Goal: Information Seeking & Learning: Learn about a topic

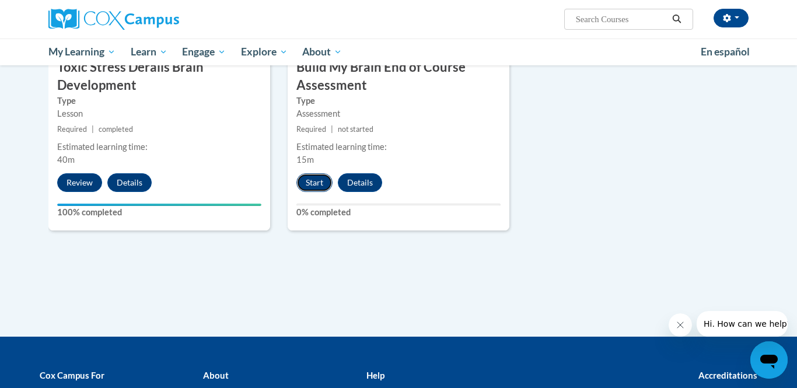
click at [315, 181] on button "Start" at bounding box center [314, 182] width 36 height 19
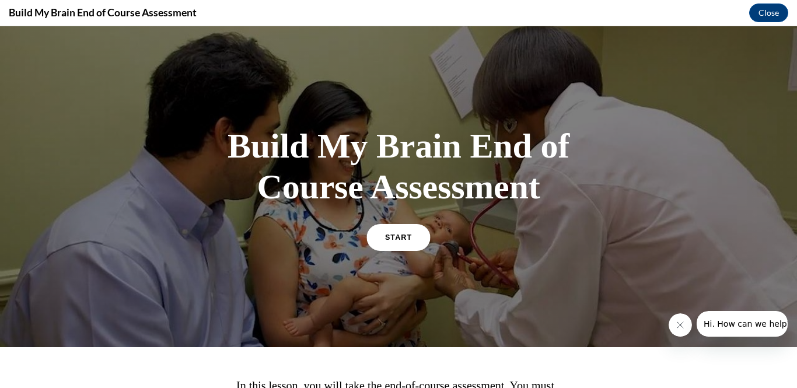
click at [402, 244] on link "START" at bounding box center [398, 236] width 64 height 27
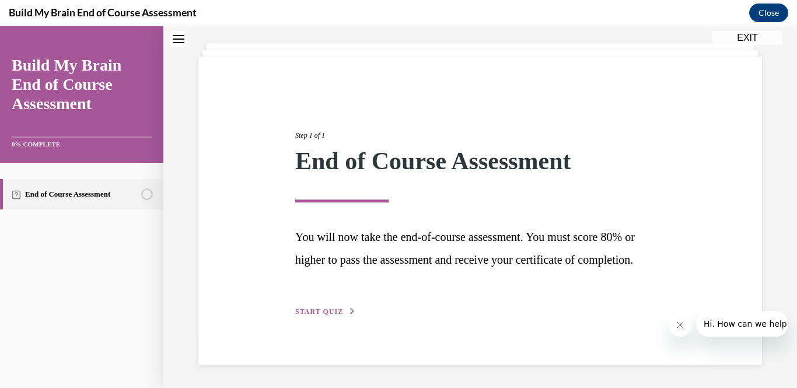
scroll to position [81, 0]
click at [316, 314] on span "START QUIZ" at bounding box center [319, 311] width 48 height 8
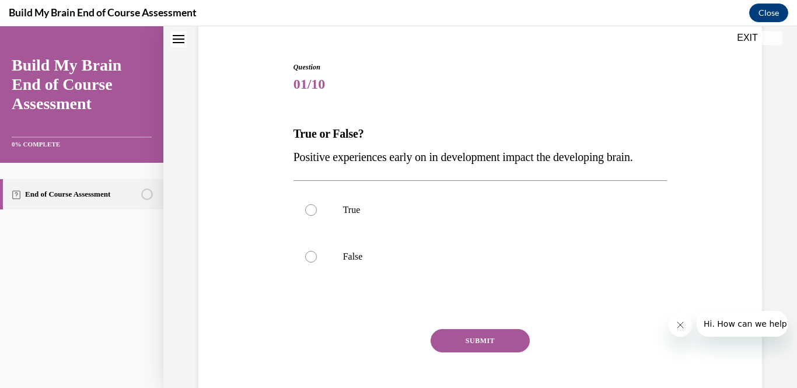
scroll to position [101, 0]
click at [293, 207] on label "True" at bounding box center [480, 209] width 374 height 47
click at [305, 207] on input "True" at bounding box center [311, 210] width 12 height 12
radio input "true"
click at [468, 336] on button "SUBMIT" at bounding box center [479, 339] width 99 height 23
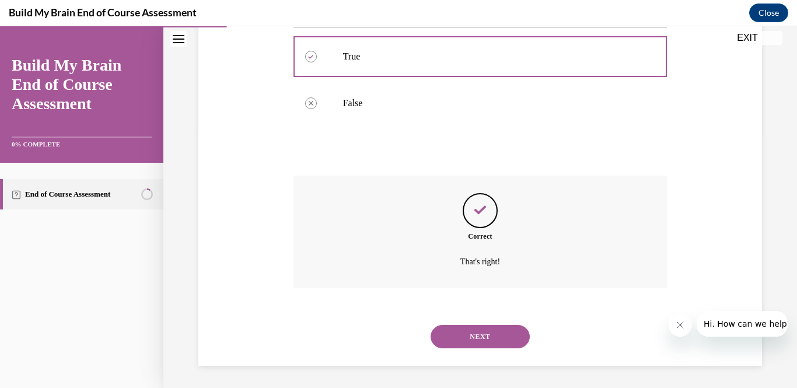
scroll to position [255, 0]
click at [514, 342] on button "NEXT" at bounding box center [479, 335] width 99 height 23
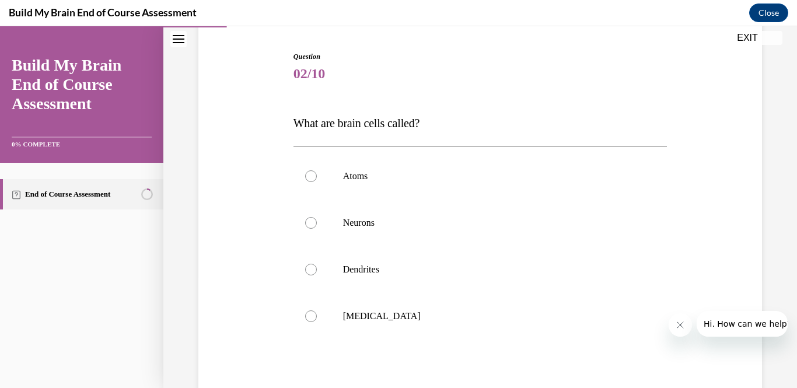
scroll to position [116, 0]
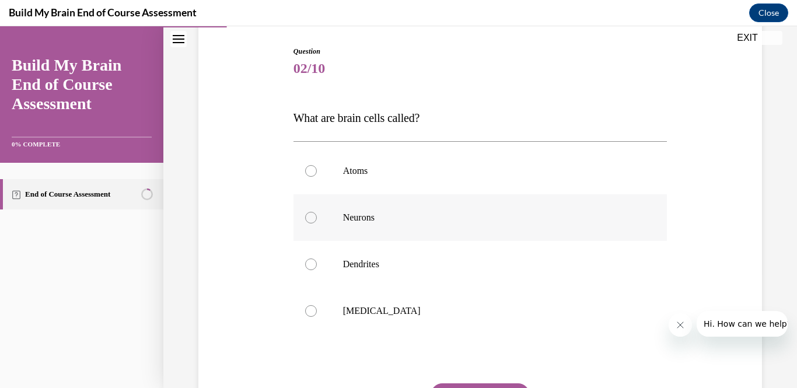
click at [317, 214] on label "Neurons" at bounding box center [480, 217] width 374 height 47
click at [317, 214] on input "Neurons" at bounding box center [311, 218] width 12 height 12
radio input "true"
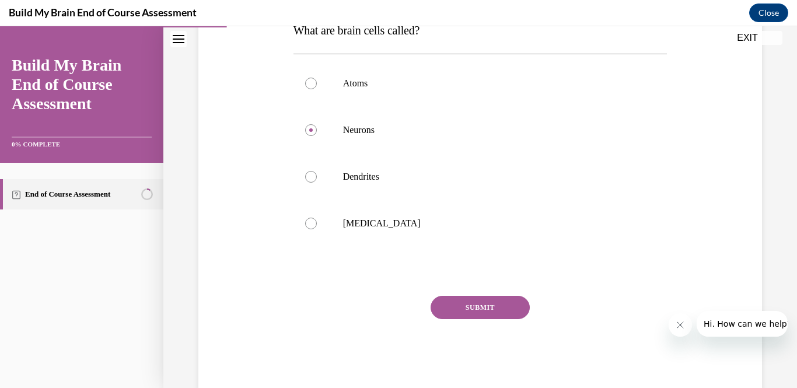
click at [507, 318] on button "SUBMIT" at bounding box center [479, 307] width 99 height 23
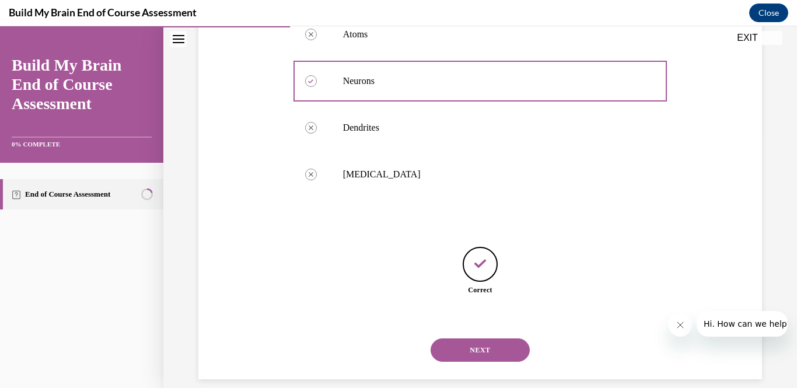
scroll to position [267, 0]
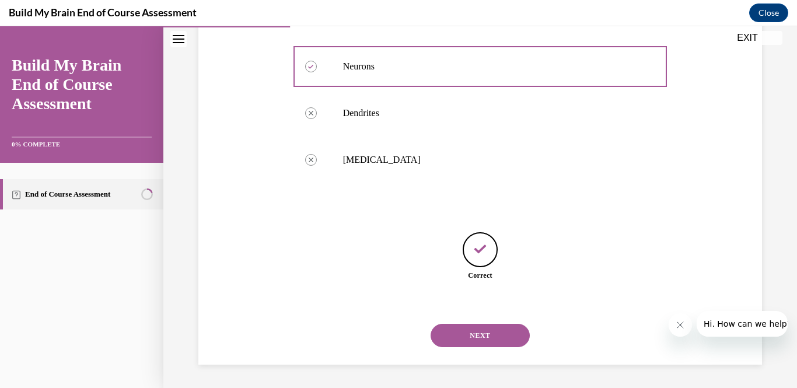
click at [499, 345] on button "NEXT" at bounding box center [479, 335] width 99 height 23
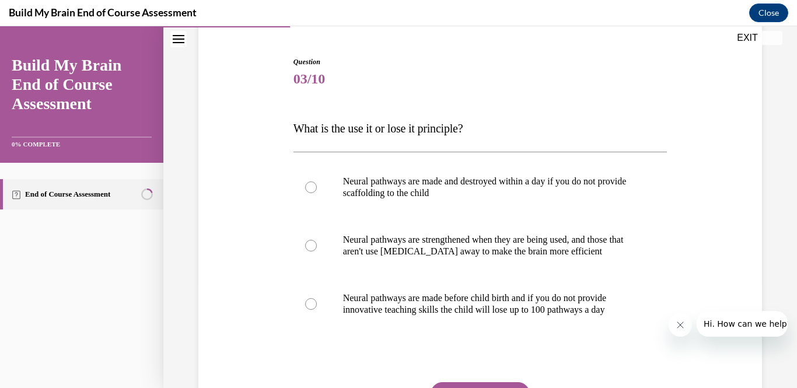
scroll to position [103, 0]
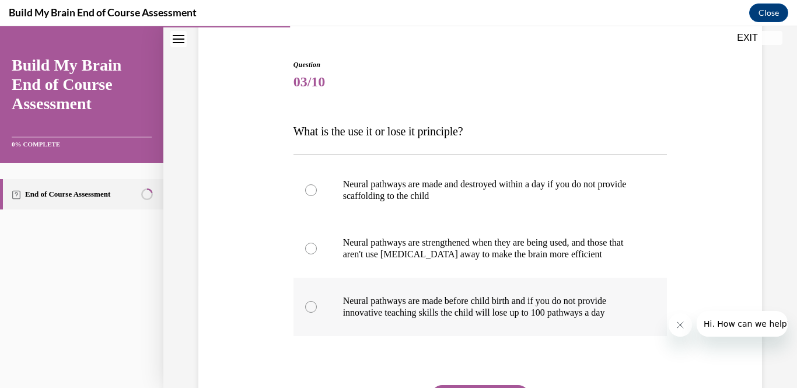
click at [315, 306] on div at bounding box center [311, 307] width 12 height 12
click at [315, 306] on input "Neural pathways are made before child birth and if you do not provide innovativ…" at bounding box center [311, 307] width 12 height 12
radio input "true"
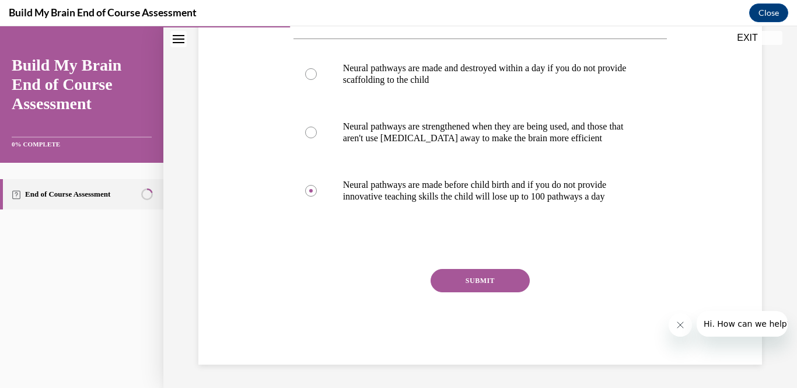
click at [503, 290] on button "SUBMIT" at bounding box center [479, 280] width 99 height 23
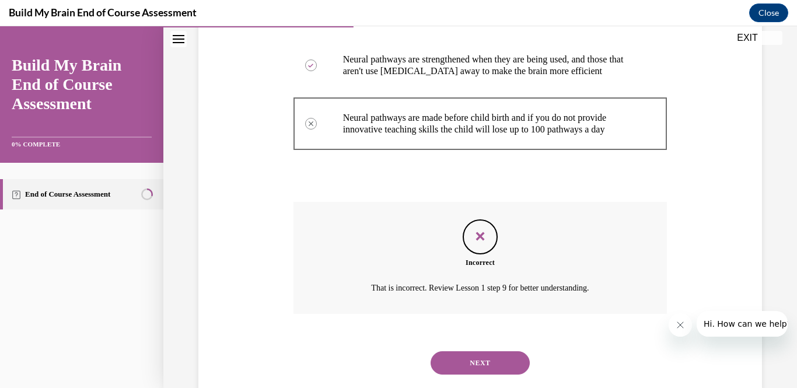
scroll to position [295, 0]
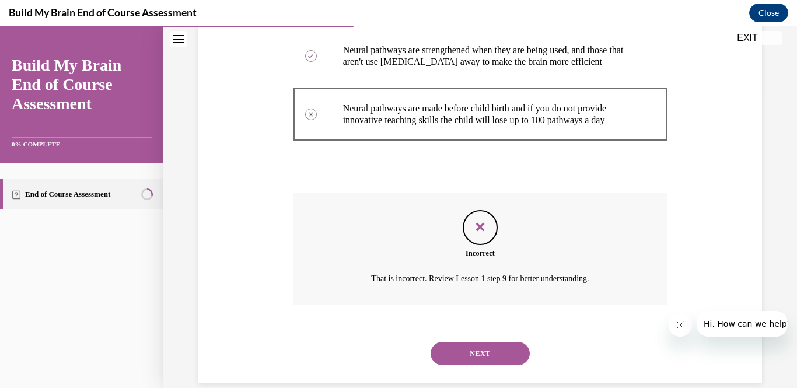
click at [501, 359] on button "NEXT" at bounding box center [479, 353] width 99 height 23
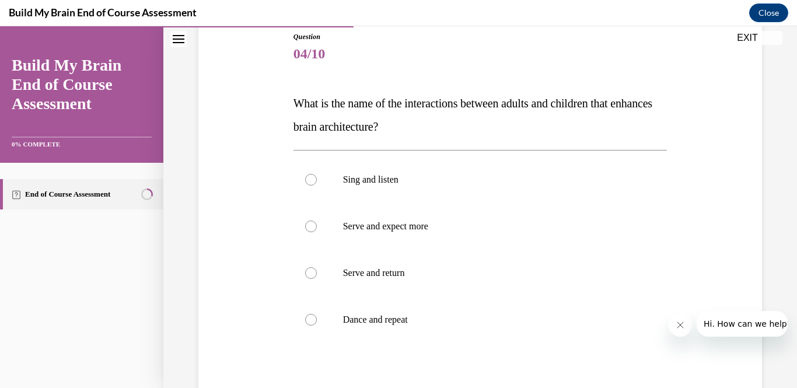
scroll to position [131, 0]
click at [302, 278] on label "Serve and return" at bounding box center [480, 272] width 374 height 47
click at [305, 278] on input "Serve and return" at bounding box center [311, 272] width 12 height 12
radio input "true"
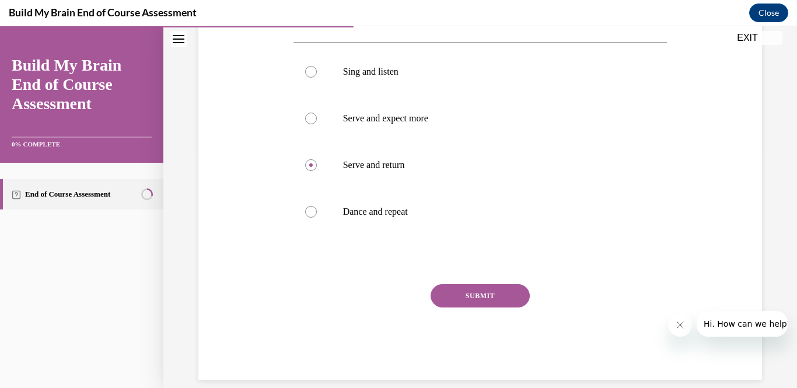
click at [499, 303] on button "SUBMIT" at bounding box center [479, 295] width 99 height 23
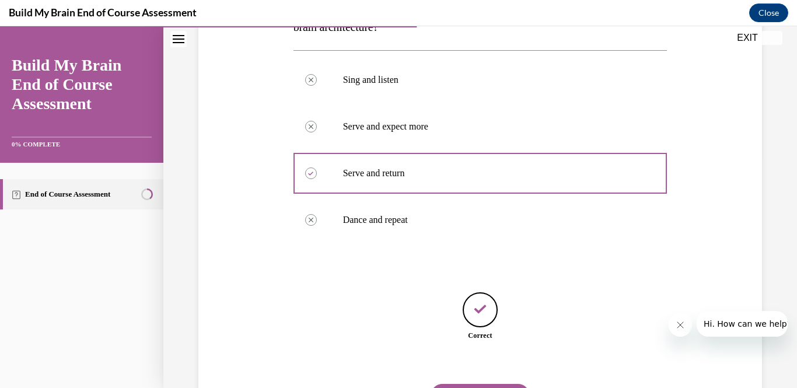
scroll to position [290, 0]
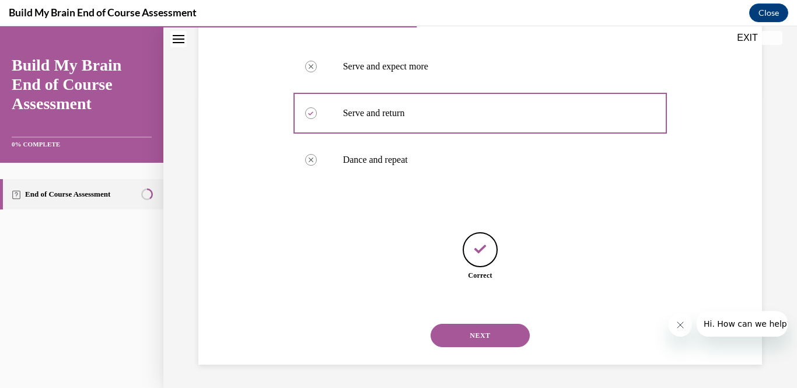
click at [510, 345] on button "NEXT" at bounding box center [479, 335] width 99 height 23
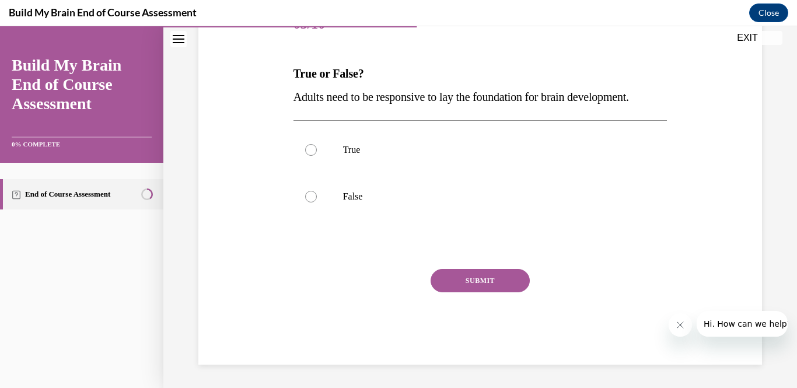
scroll to position [129, 0]
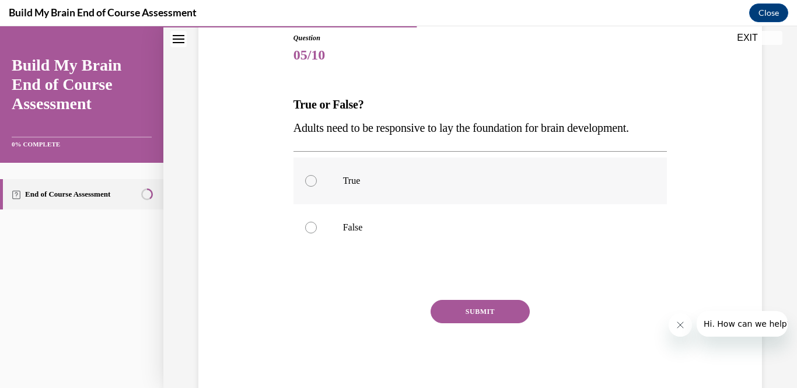
click at [314, 174] on label "True" at bounding box center [480, 180] width 374 height 47
click at [314, 175] on input "True" at bounding box center [311, 181] width 12 height 12
radio input "true"
click at [477, 313] on button "SUBMIT" at bounding box center [479, 311] width 99 height 23
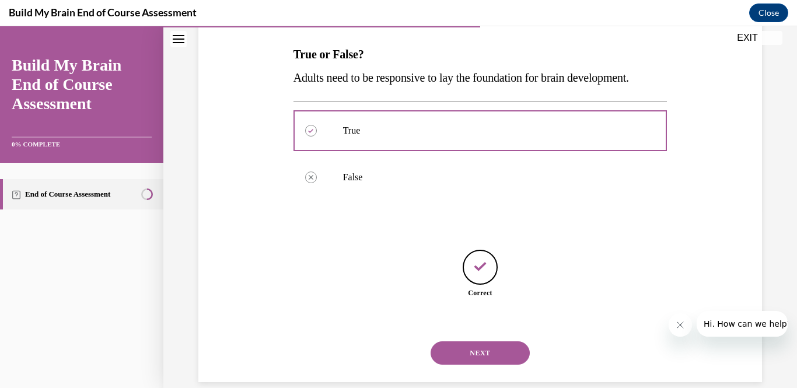
scroll to position [197, 0]
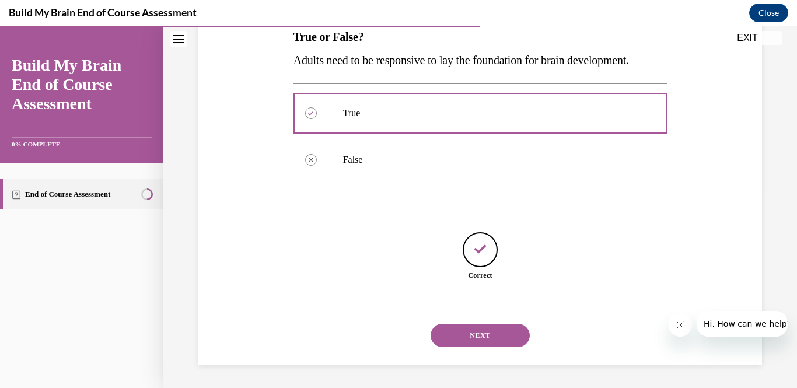
click at [506, 336] on button "NEXT" at bounding box center [479, 335] width 99 height 23
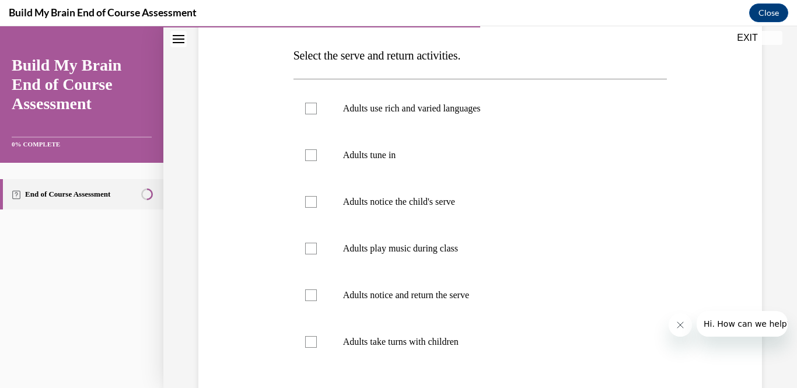
scroll to position [179, 0]
click at [317, 159] on label "Adults tune in" at bounding box center [480, 154] width 374 height 47
click at [317, 159] on input "Adults tune in" at bounding box center [311, 155] width 12 height 12
checkbox input "true"
click at [311, 197] on div at bounding box center [311, 201] width 12 height 12
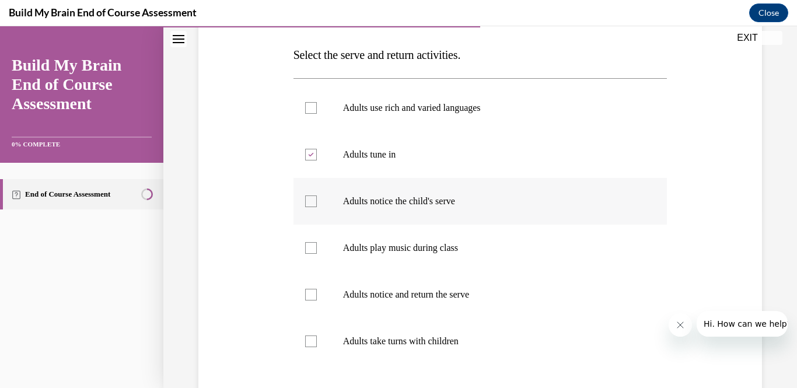
click at [311, 197] on input "Adults notice the child's serve" at bounding box center [311, 201] width 12 height 12
checkbox input "true"
click at [311, 294] on div at bounding box center [311, 295] width 12 height 12
click at [311, 294] on input "Adults notice and return the serve" at bounding box center [311, 295] width 12 height 12
checkbox input "true"
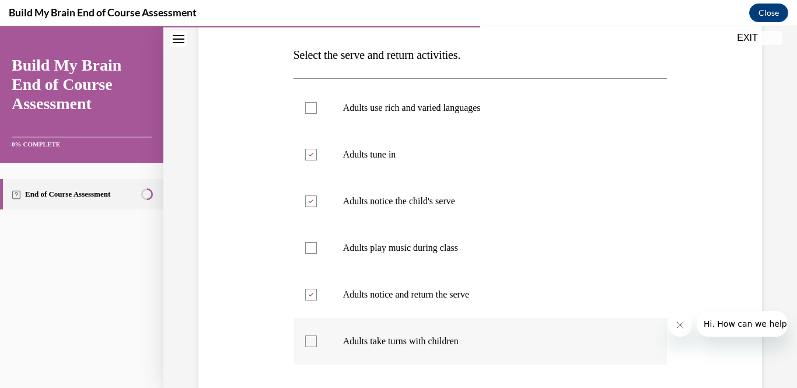
click at [310, 353] on label "Adults take turns with children" at bounding box center [480, 341] width 374 height 47
click at [310, 347] on input "Adults take turns with children" at bounding box center [311, 341] width 12 height 12
checkbox input "true"
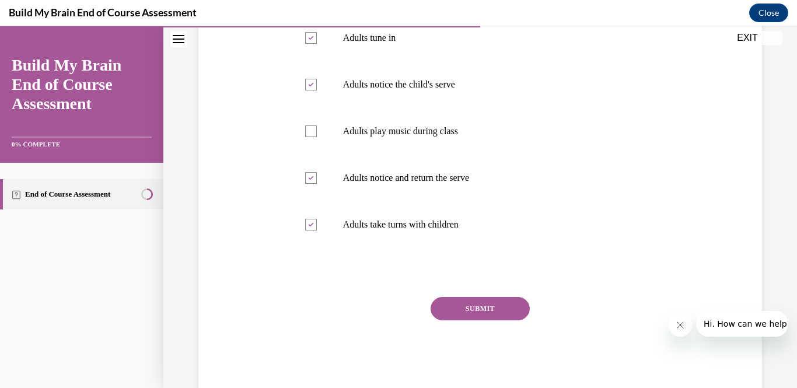
click at [492, 308] on button "SUBMIT" at bounding box center [479, 308] width 99 height 23
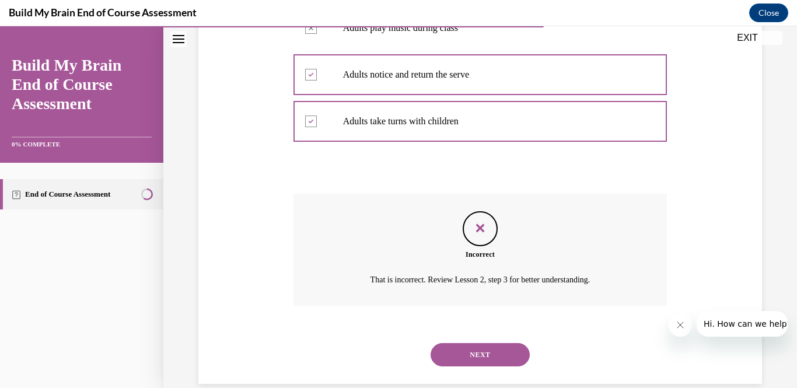
click at [479, 241] on div "Feedback" at bounding box center [479, 228] width 35 height 35
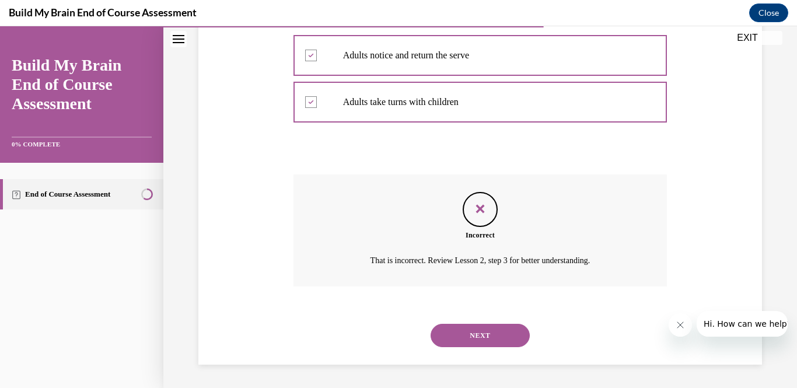
click at [500, 336] on button "NEXT" at bounding box center [479, 335] width 99 height 23
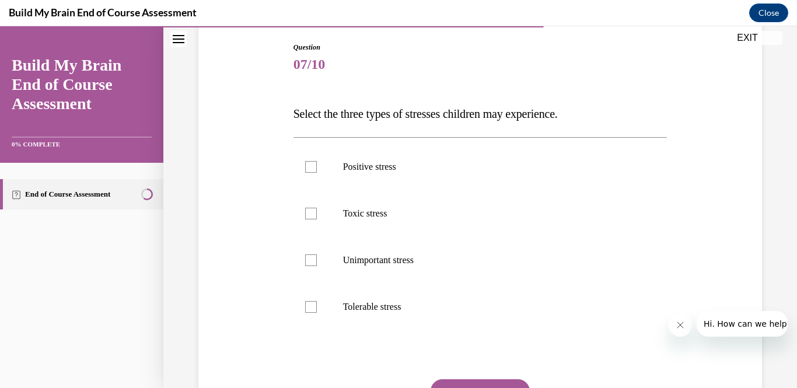
scroll to position [121, 0]
click at [313, 165] on div at bounding box center [311, 166] width 12 height 12
click at [313, 165] on input "Positive stress" at bounding box center [311, 166] width 12 height 12
checkbox input "true"
click at [314, 216] on div at bounding box center [311, 212] width 12 height 12
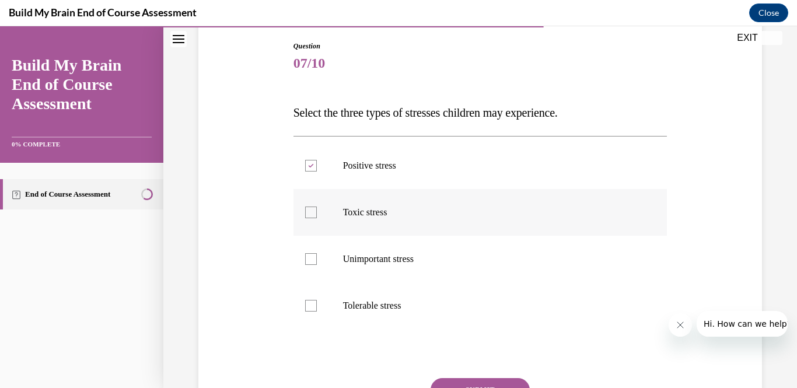
click at [314, 216] on input "Toxic stress" at bounding box center [311, 212] width 12 height 12
checkbox input "true"
click at [311, 311] on label "Tolerable stress" at bounding box center [480, 305] width 374 height 47
click at [311, 311] on input "Tolerable stress" at bounding box center [311, 306] width 12 height 12
checkbox input "true"
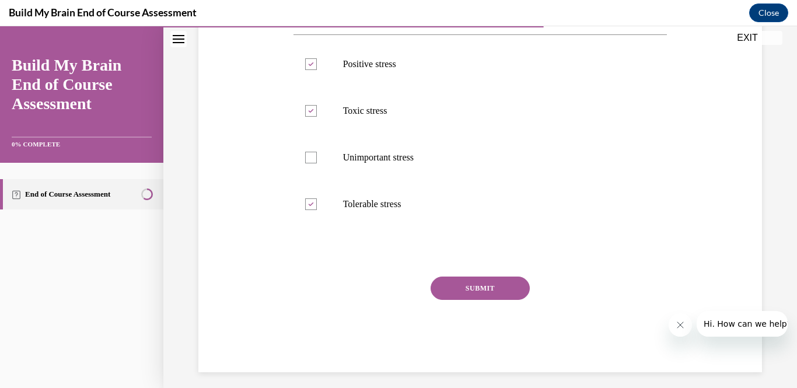
click at [490, 289] on button "SUBMIT" at bounding box center [479, 287] width 99 height 23
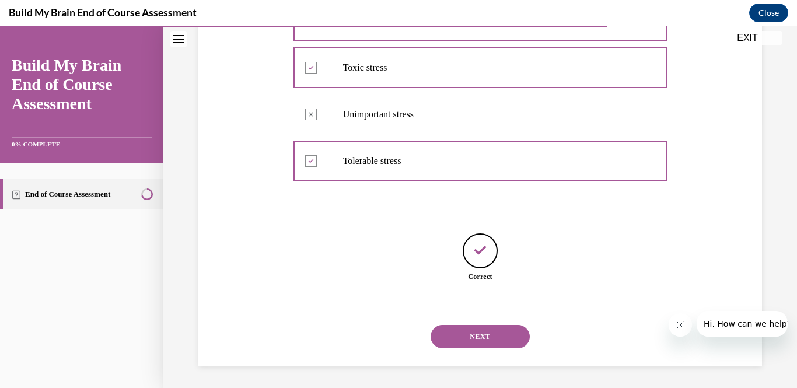
scroll to position [267, 0]
click at [506, 337] on button "NEXT" at bounding box center [479, 335] width 99 height 23
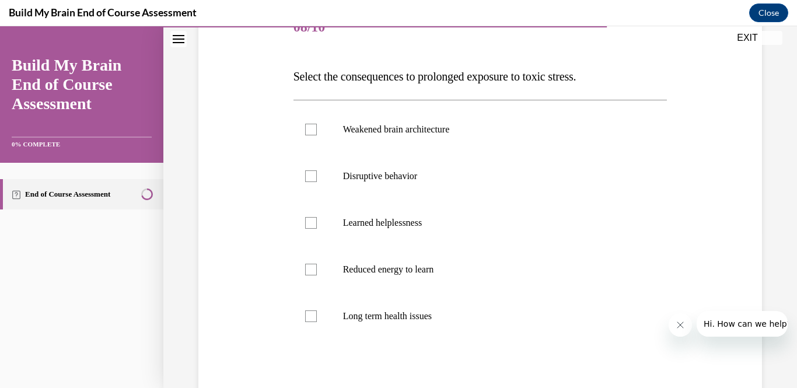
scroll to position [159, 0]
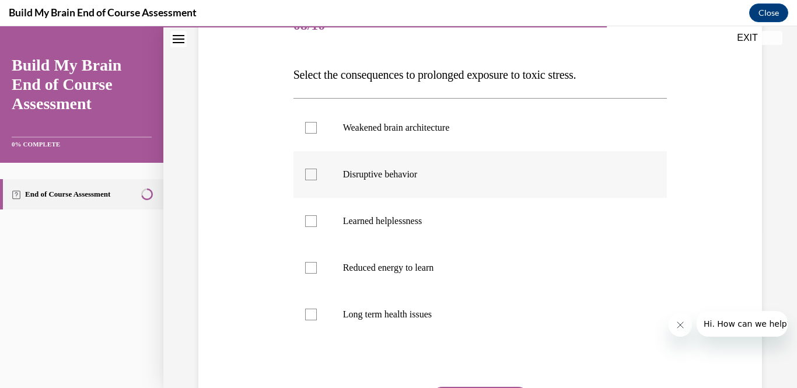
click at [314, 164] on label "Disruptive behavior" at bounding box center [480, 174] width 374 height 47
click at [314, 169] on input "Disruptive behavior" at bounding box center [311, 175] width 12 height 12
checkbox input "true"
click at [303, 317] on label "Long term health issues" at bounding box center [480, 314] width 374 height 47
click at [305, 317] on input "Long term health issues" at bounding box center [311, 314] width 12 height 12
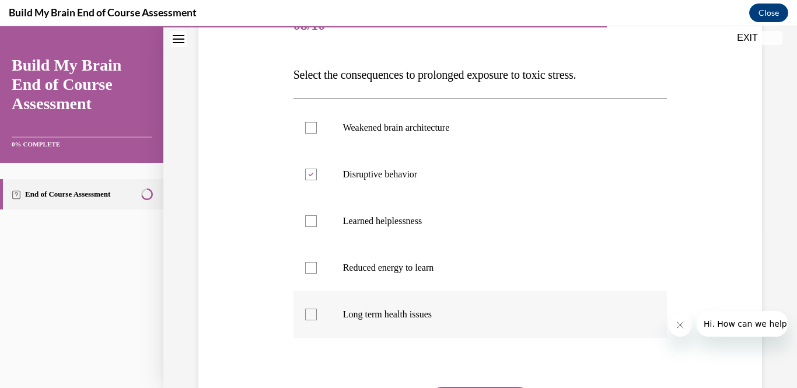
checkbox input "true"
click at [301, 270] on label "Reduced energy to learn" at bounding box center [480, 267] width 374 height 47
click at [305, 270] on input "Reduced energy to learn" at bounding box center [311, 268] width 12 height 12
checkbox input "true"
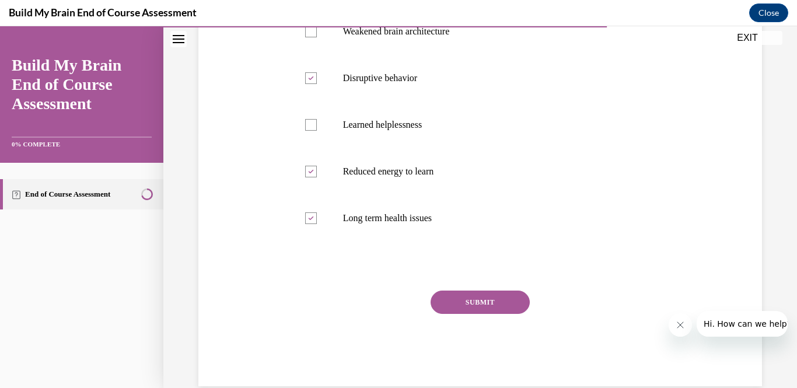
click at [489, 304] on button "SUBMIT" at bounding box center [479, 301] width 99 height 23
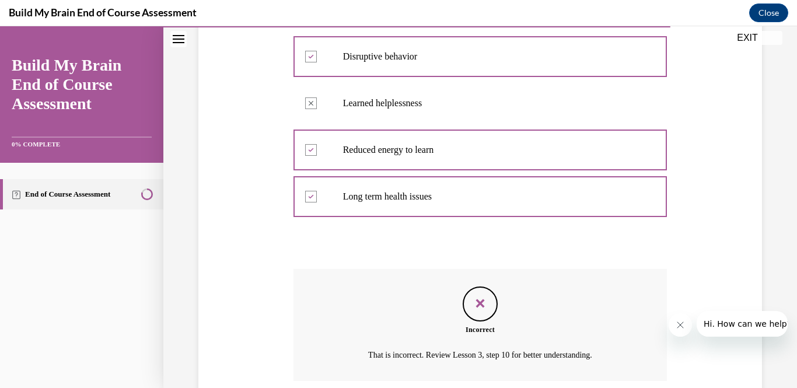
scroll to position [371, 0]
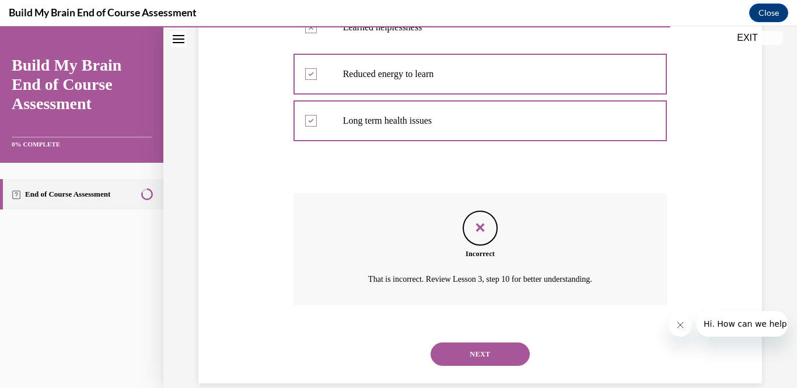
click at [506, 362] on button "NEXT" at bounding box center [479, 353] width 99 height 23
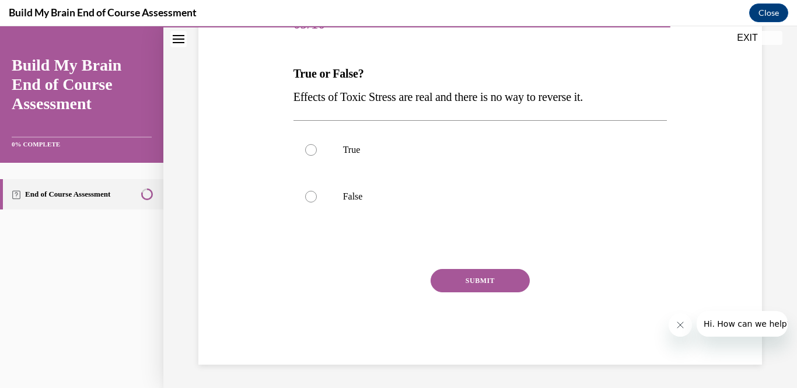
scroll to position [129, 0]
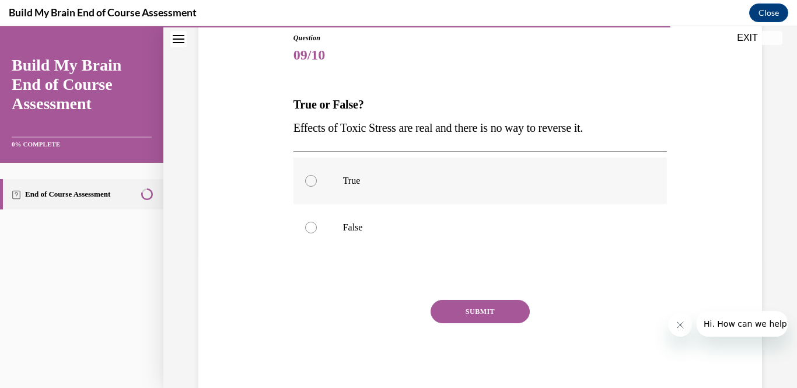
click at [313, 173] on label "True" at bounding box center [480, 180] width 374 height 47
click at [313, 175] on input "True" at bounding box center [311, 181] width 12 height 12
radio input "true"
click at [487, 311] on button "SUBMIT" at bounding box center [479, 311] width 99 height 23
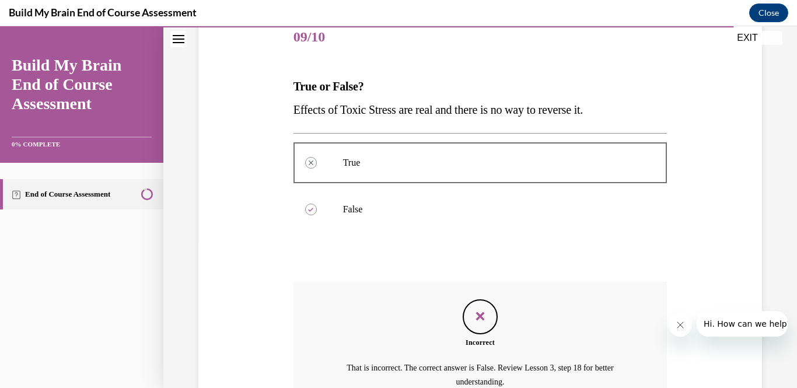
scroll to position [269, 0]
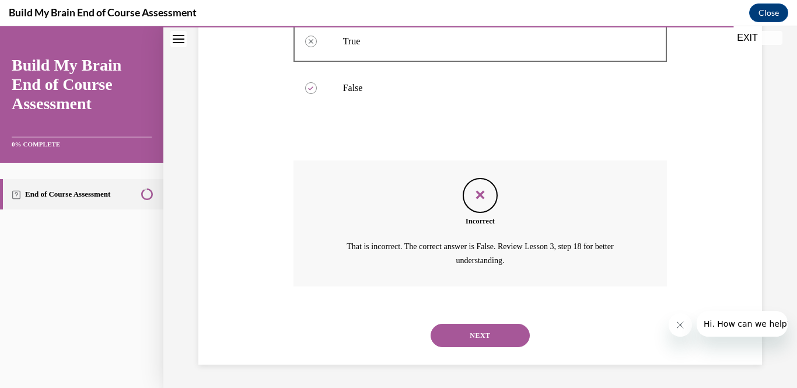
click at [503, 356] on div "NEXT" at bounding box center [480, 335] width 374 height 47
click at [496, 345] on button "NEXT" at bounding box center [479, 335] width 99 height 23
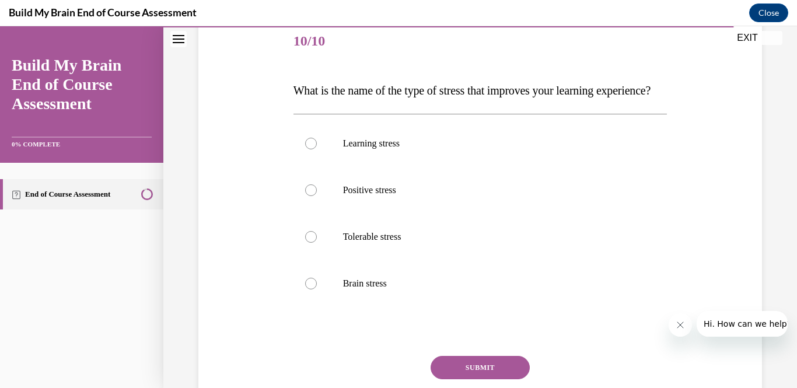
scroll to position [146, 0]
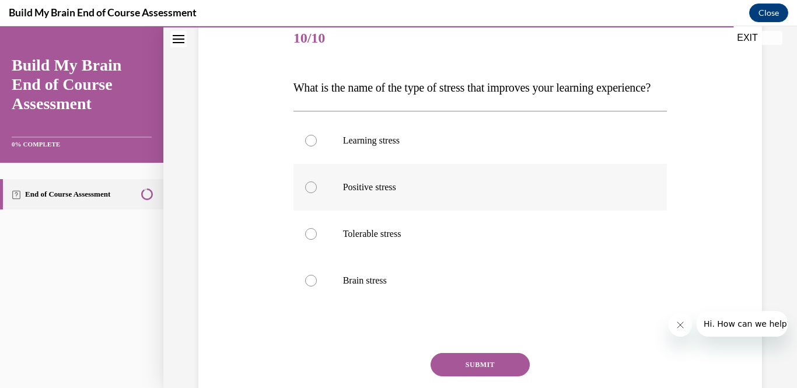
click at [314, 193] on div at bounding box center [311, 187] width 12 height 12
click at [314, 193] on input "Positive stress" at bounding box center [311, 187] width 12 height 12
radio input "true"
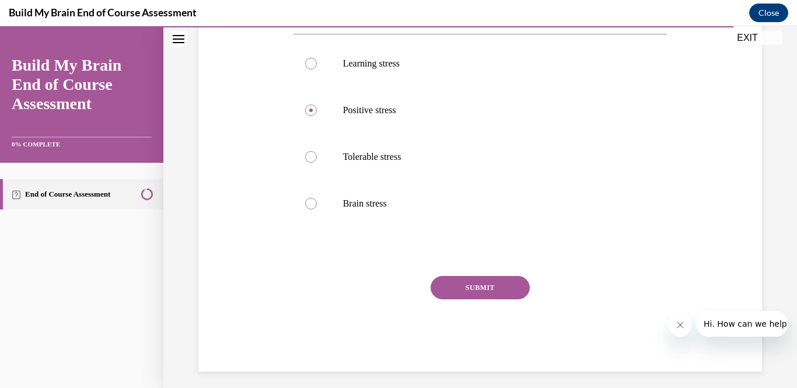
click at [486, 299] on button "SUBMIT" at bounding box center [479, 287] width 99 height 23
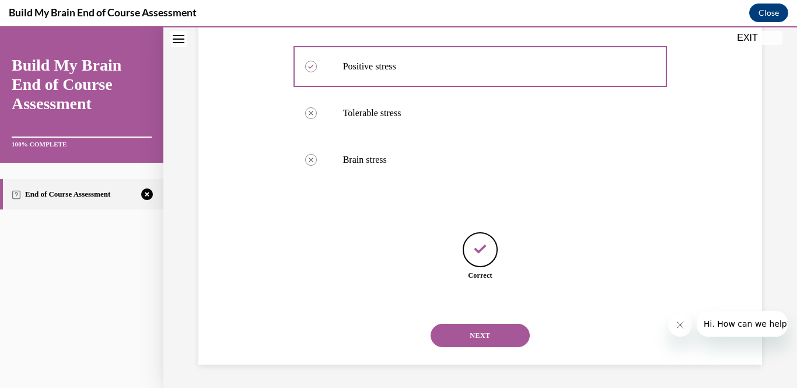
scroll to position [290, 0]
click at [510, 343] on button "NEXT" at bounding box center [479, 335] width 99 height 23
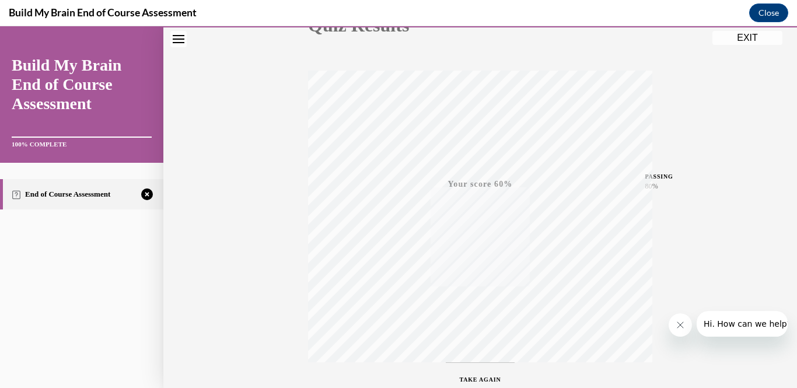
scroll to position [236, 0]
click at [485, 310] on div "TAKE AGAIN" at bounding box center [480, 309] width 41 height 27
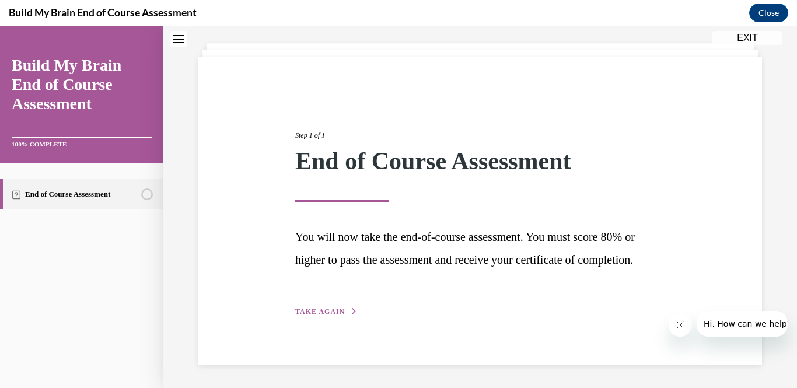
scroll to position [81, 0]
click at [346, 314] on button "TAKE AGAIN" at bounding box center [326, 311] width 62 height 10
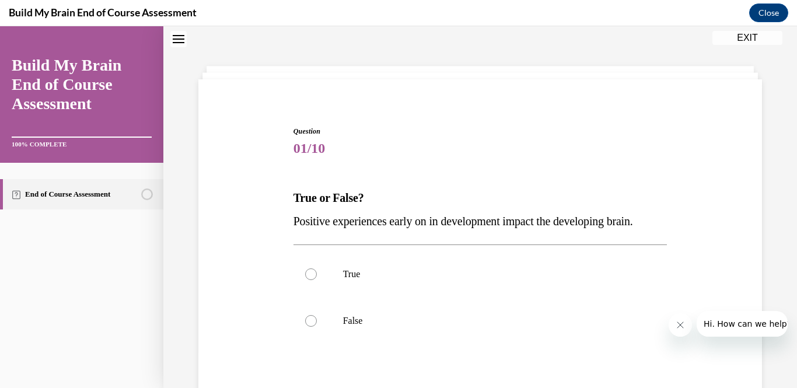
scroll to position [36, 0]
click at [300, 278] on label "True" at bounding box center [480, 274] width 374 height 47
click at [305, 278] on input "True" at bounding box center [311, 275] width 12 height 12
radio input "true"
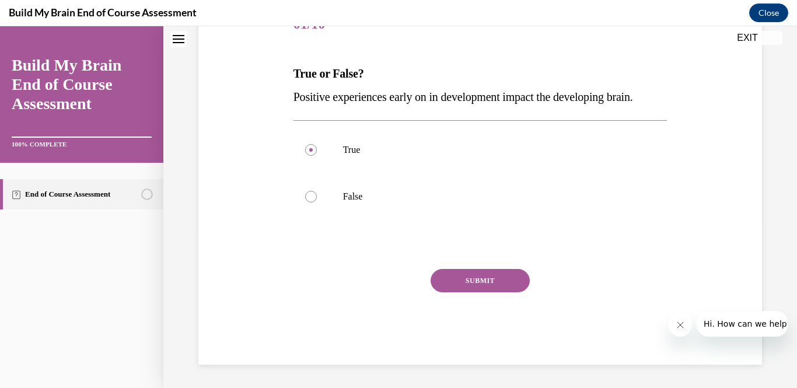
click at [507, 289] on button "SUBMIT" at bounding box center [479, 280] width 99 height 23
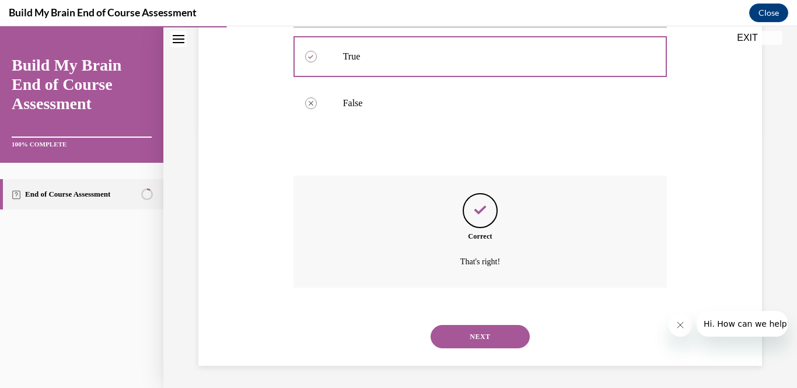
scroll to position [255, 0]
click at [490, 315] on div "NEXT" at bounding box center [480, 335] width 374 height 47
click at [487, 336] on button "NEXT" at bounding box center [479, 335] width 99 height 23
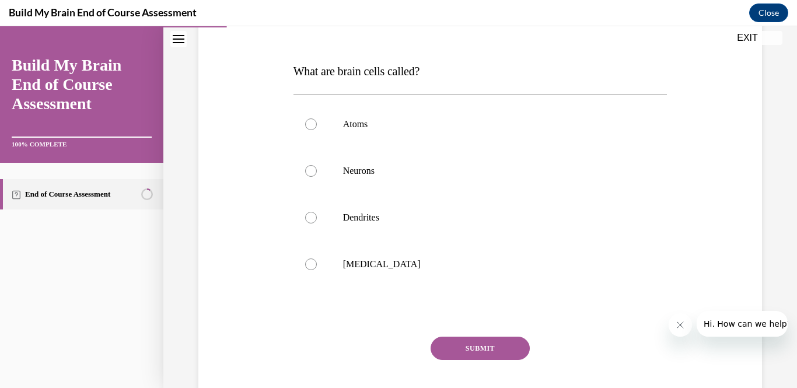
scroll to position [163, 0]
click at [305, 178] on label "Neurons" at bounding box center [480, 171] width 374 height 47
click at [305, 177] on input "Neurons" at bounding box center [311, 171] width 12 height 12
radio input "true"
click at [489, 347] on button "SUBMIT" at bounding box center [479, 347] width 99 height 23
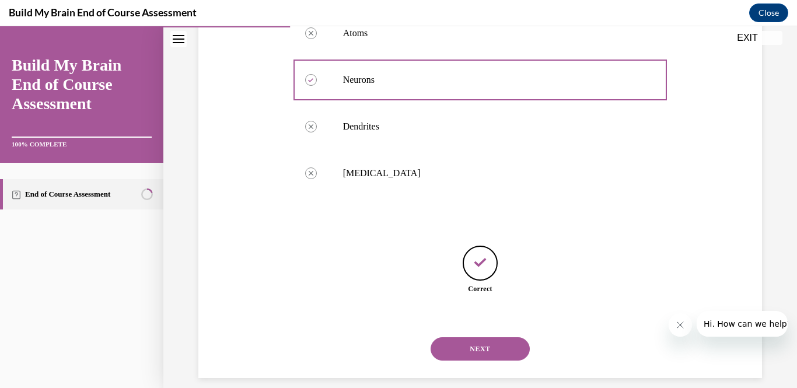
scroll to position [267, 0]
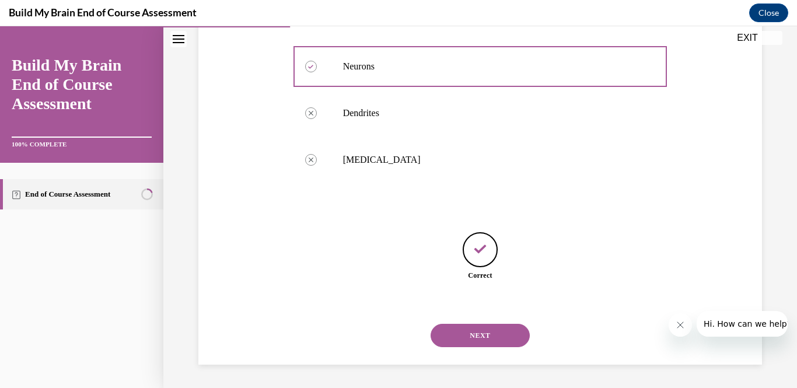
click at [516, 343] on button "NEXT" at bounding box center [479, 335] width 99 height 23
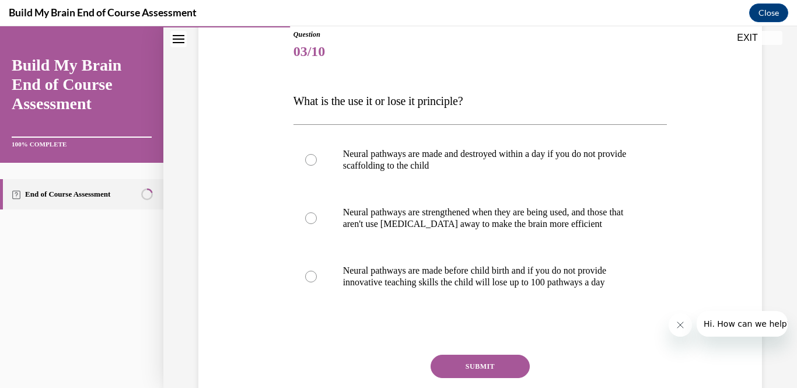
scroll to position [135, 0]
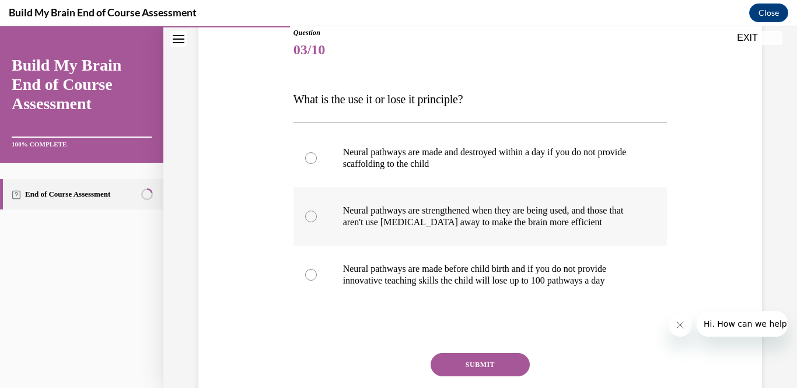
click at [310, 224] on label "Neural pathways are strengthened when they are being used, and those that aren'…" at bounding box center [480, 216] width 374 height 58
click at [310, 222] on input "Neural pathways are strengthened when they are being used, and those that aren'…" at bounding box center [311, 217] width 12 height 12
radio input "true"
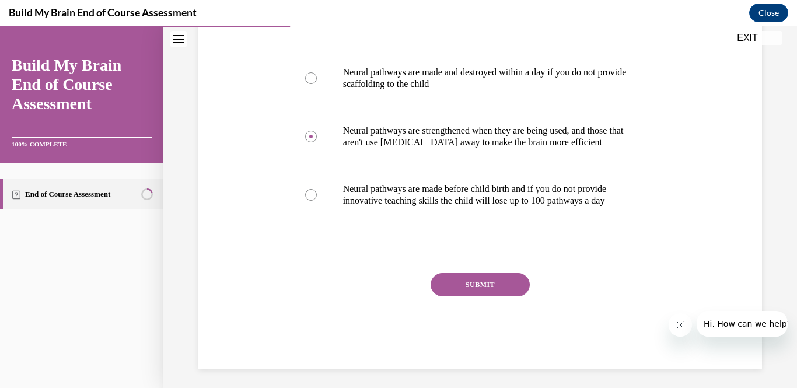
click at [489, 285] on button "SUBMIT" at bounding box center [479, 284] width 99 height 23
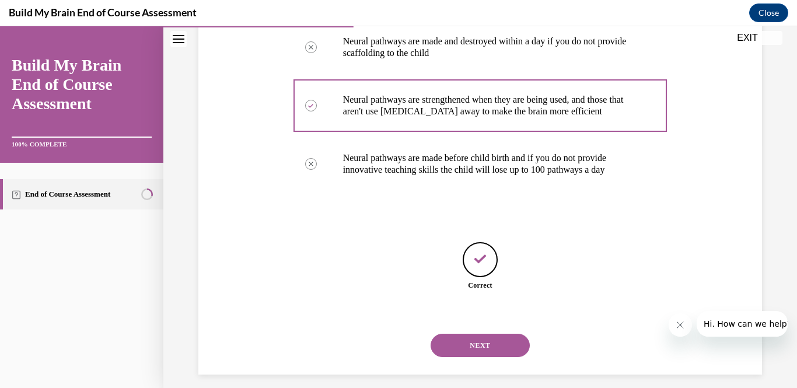
scroll to position [255, 0]
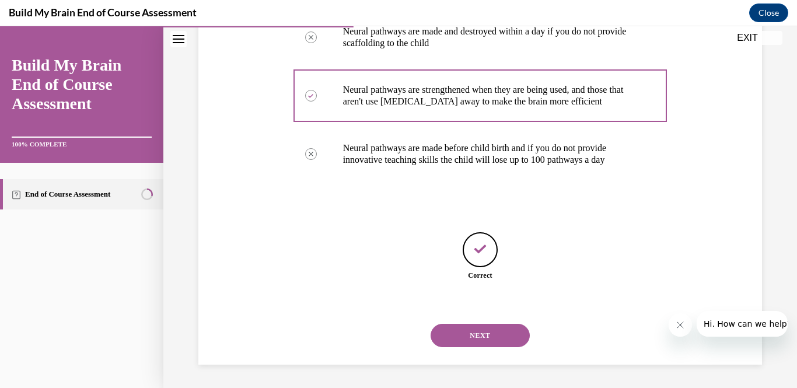
click at [512, 343] on button "NEXT" at bounding box center [479, 335] width 99 height 23
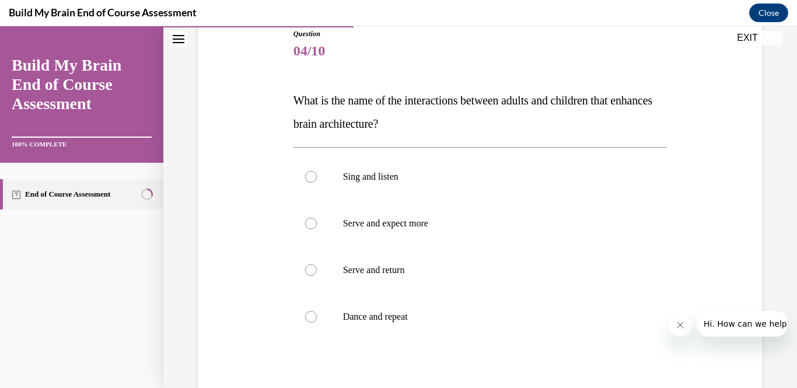
scroll to position [136, 0]
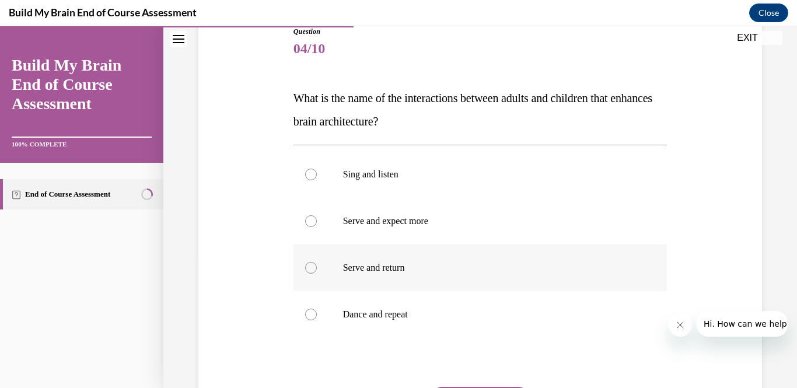
click at [318, 273] on label "Serve and return" at bounding box center [480, 267] width 374 height 47
click at [317, 273] on input "Serve and return" at bounding box center [311, 268] width 12 height 12
radio input "true"
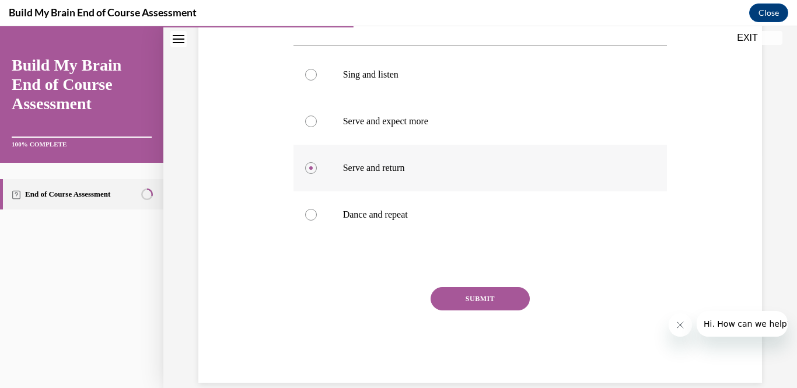
scroll to position [238, 0]
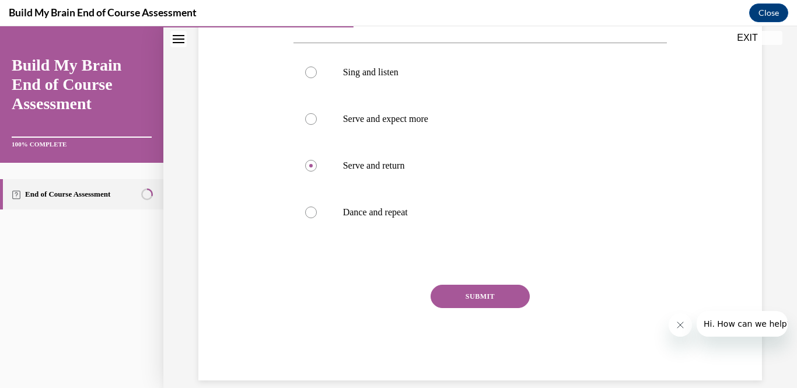
click at [487, 297] on button "SUBMIT" at bounding box center [479, 296] width 99 height 23
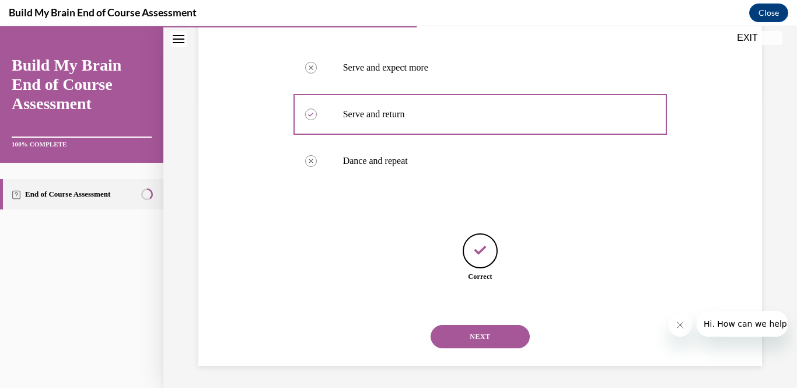
scroll to position [290, 0]
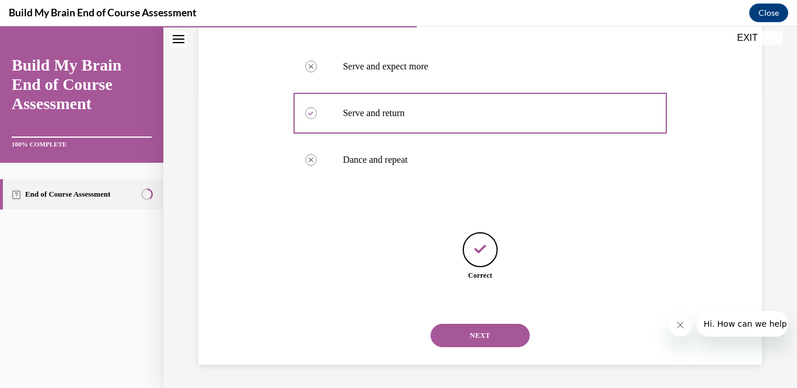
click at [504, 343] on button "NEXT" at bounding box center [479, 335] width 99 height 23
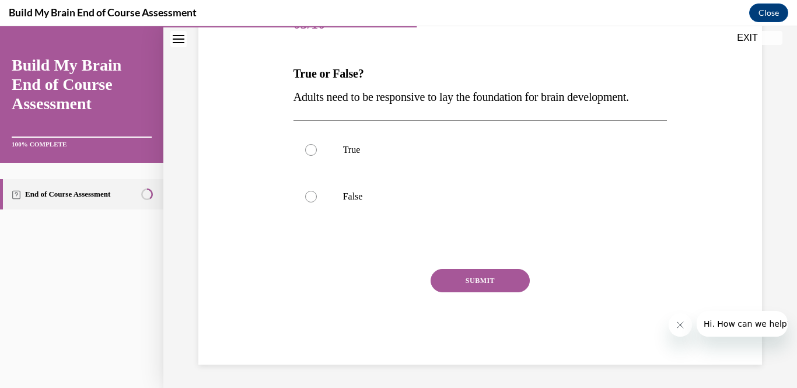
scroll to position [129, 0]
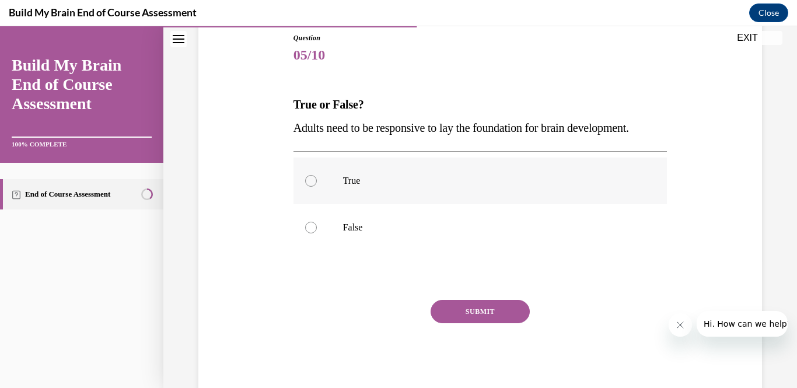
click at [317, 176] on label "True" at bounding box center [480, 180] width 374 height 47
click at [317, 176] on input "True" at bounding box center [311, 181] width 12 height 12
radio input "true"
click at [482, 313] on button "SUBMIT" at bounding box center [479, 311] width 99 height 23
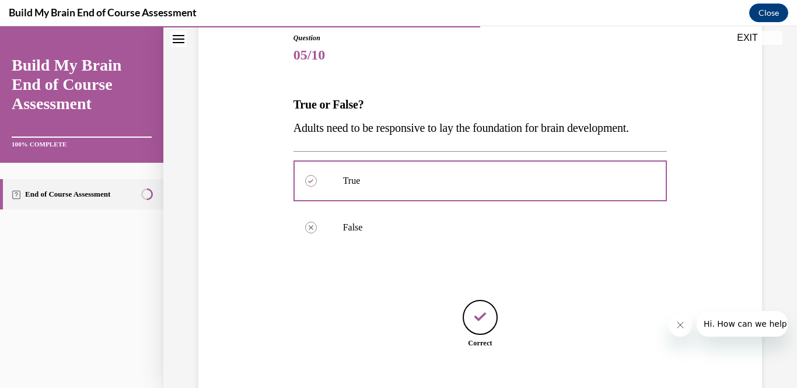
scroll to position [197, 0]
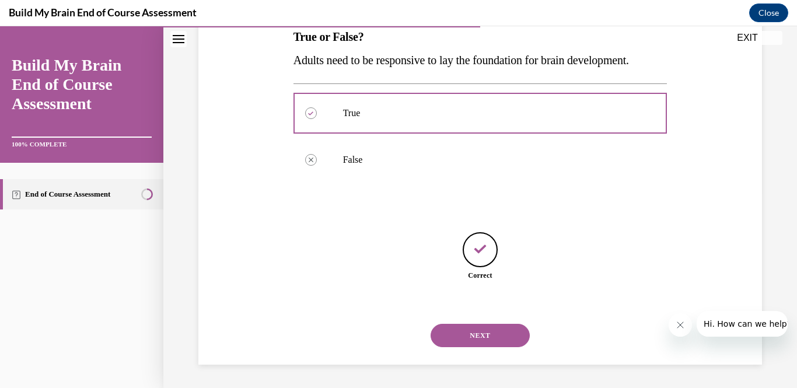
click at [501, 346] on button "NEXT" at bounding box center [479, 335] width 99 height 23
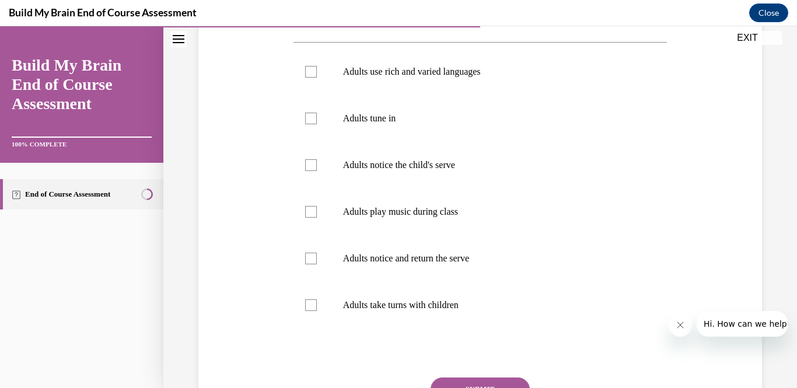
scroll to position [215, 0]
click at [312, 83] on label "Adults use rich and varied languages" at bounding box center [480, 72] width 374 height 47
click at [312, 78] on input "Adults use rich and varied languages" at bounding box center [311, 72] width 12 height 12
checkbox input "true"
click at [306, 127] on label "Adults tune in" at bounding box center [480, 119] width 374 height 47
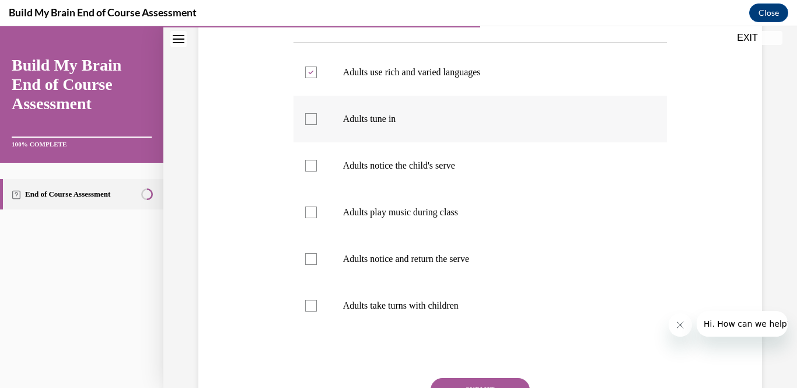
click at [306, 125] on input "Adults tune in" at bounding box center [311, 119] width 12 height 12
checkbox input "true"
click at [312, 171] on label "Adults notice the child's serve" at bounding box center [480, 165] width 374 height 47
click at [312, 171] on input "Adults notice the child's serve" at bounding box center [311, 166] width 12 height 12
checkbox input "true"
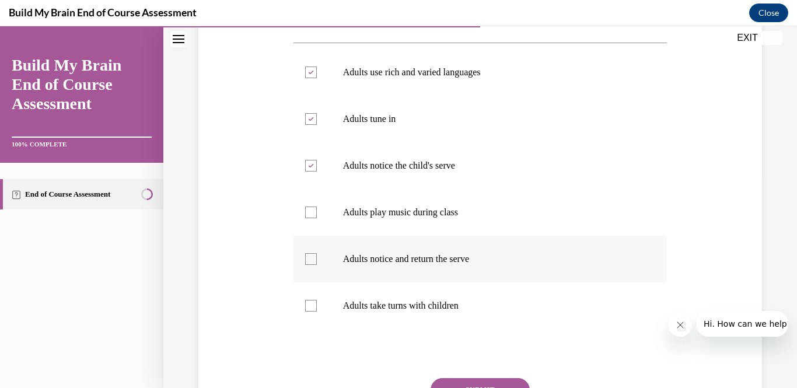
click at [313, 260] on div at bounding box center [311, 259] width 12 height 12
click at [313, 260] on input "Adults notice and return the serve" at bounding box center [311, 259] width 12 height 12
checkbox input "true"
click at [309, 317] on label "Adults take turns with children" at bounding box center [480, 305] width 374 height 47
click at [309, 311] on input "Adults take turns with children" at bounding box center [311, 306] width 12 height 12
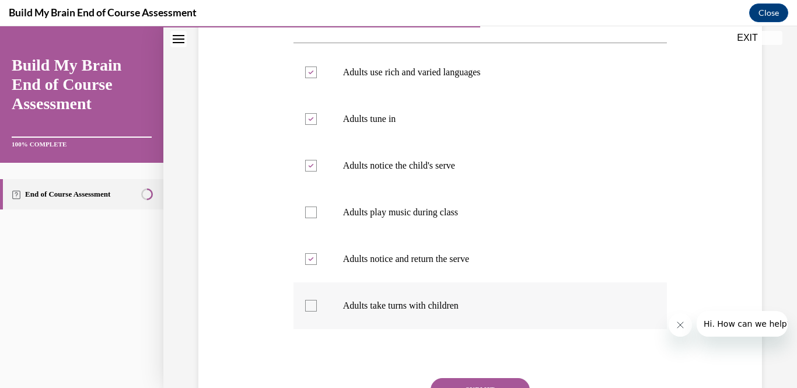
checkbox input "true"
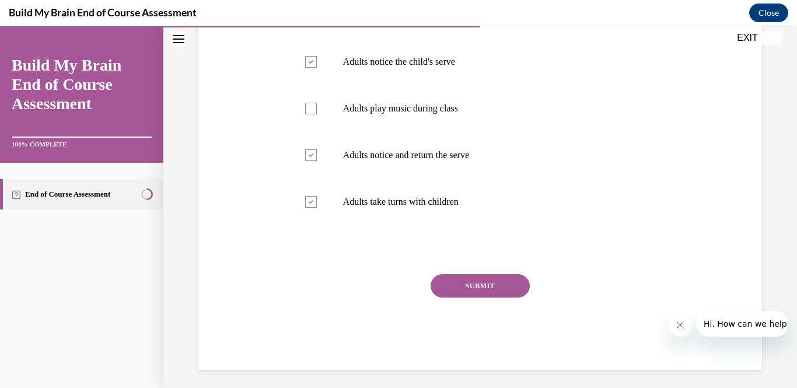
click at [490, 286] on button "SUBMIT" at bounding box center [479, 285] width 99 height 23
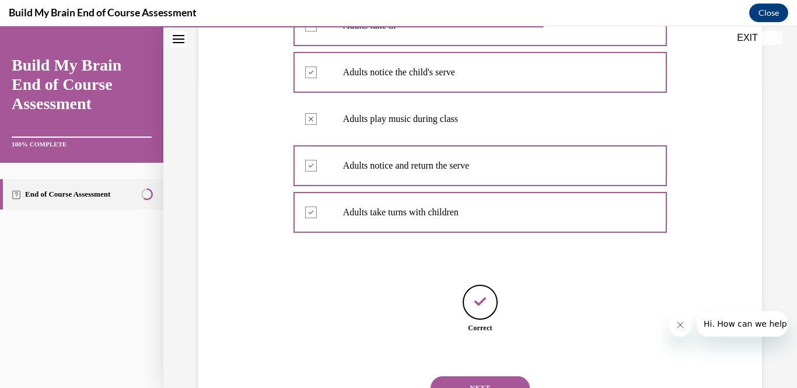
scroll to position [360, 0]
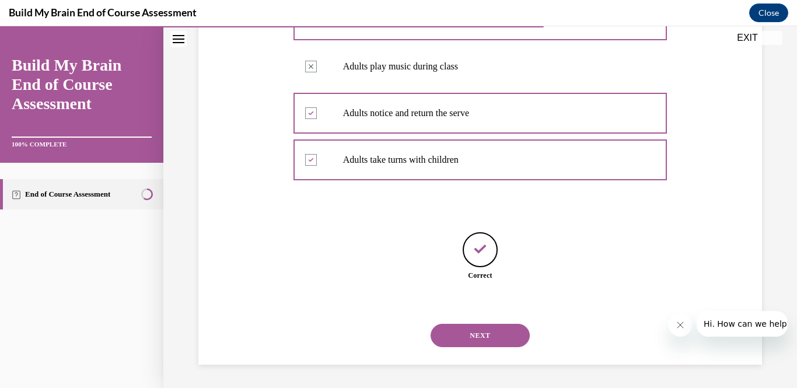
click at [507, 337] on button "NEXT" at bounding box center [479, 335] width 99 height 23
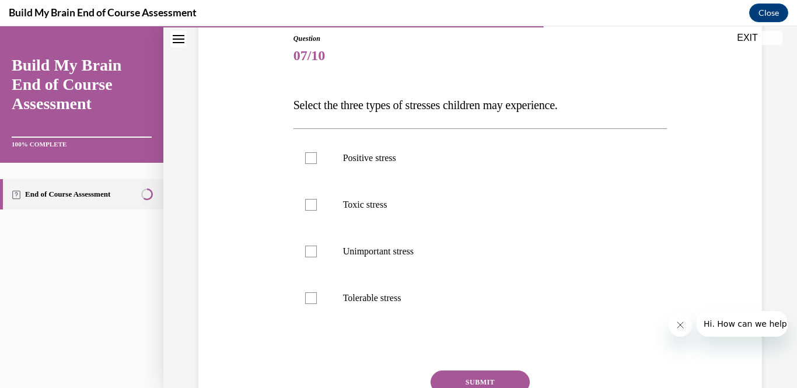
scroll to position [128, 0]
click at [306, 171] on label "Positive stress" at bounding box center [480, 158] width 374 height 47
click at [306, 164] on input "Positive stress" at bounding box center [311, 159] width 12 height 12
checkbox input "true"
click at [315, 213] on label "Toxic stress" at bounding box center [480, 205] width 374 height 47
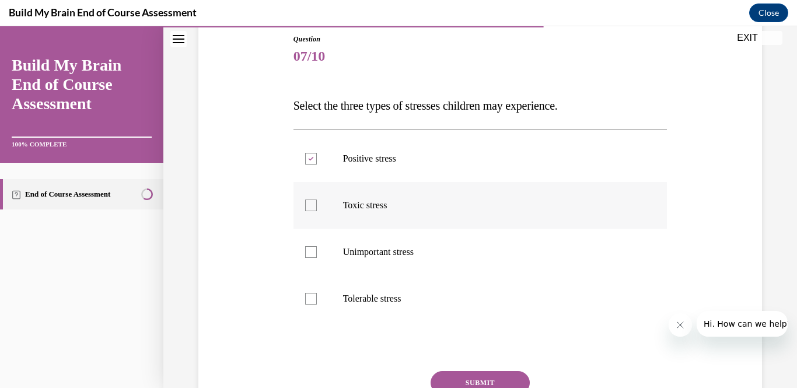
click at [315, 211] on input "Toxic stress" at bounding box center [311, 205] width 12 height 12
checkbox input "true"
click at [315, 310] on label "Tolerable stress" at bounding box center [480, 298] width 374 height 47
click at [315, 304] on input "Tolerable stress" at bounding box center [311, 299] width 12 height 12
checkbox input "true"
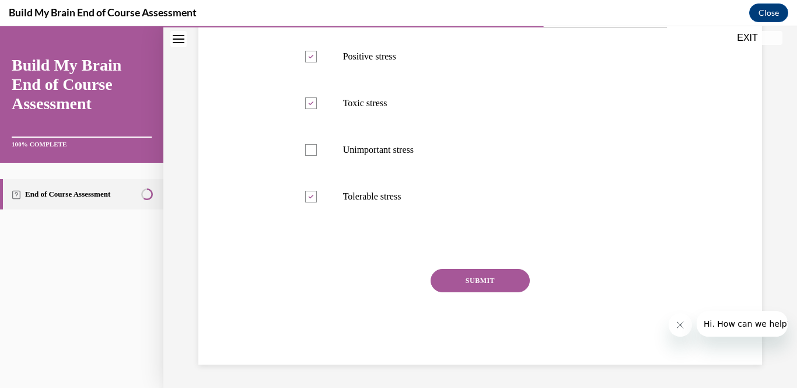
click at [482, 291] on button "SUBMIT" at bounding box center [479, 280] width 99 height 23
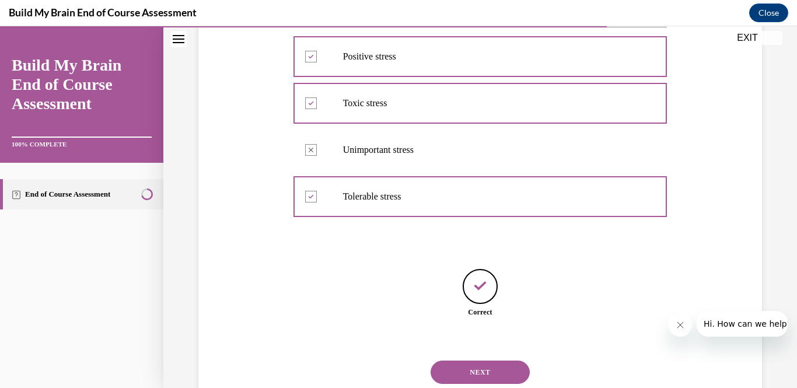
scroll to position [267, 0]
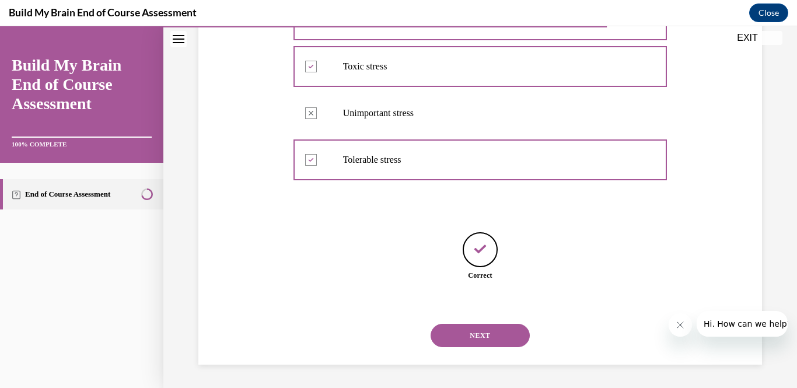
click at [501, 343] on button "NEXT" at bounding box center [479, 335] width 99 height 23
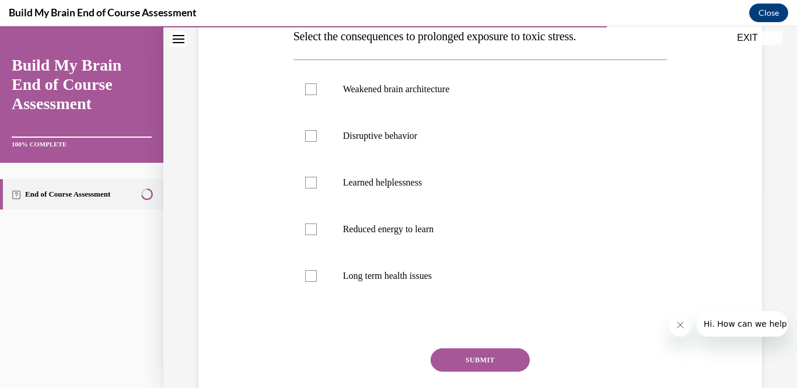
scroll to position [204, 0]
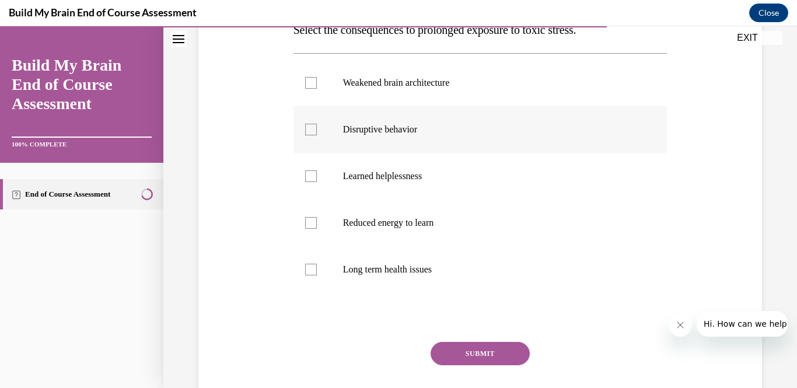
click at [317, 139] on label "Disruptive behavior" at bounding box center [480, 129] width 374 height 47
click at [317, 135] on input "Disruptive behavior" at bounding box center [311, 130] width 12 height 12
checkbox input "true"
click at [320, 227] on label "Reduced energy to learn" at bounding box center [480, 222] width 374 height 47
click at [317, 227] on input "Reduced energy to learn" at bounding box center [311, 223] width 12 height 12
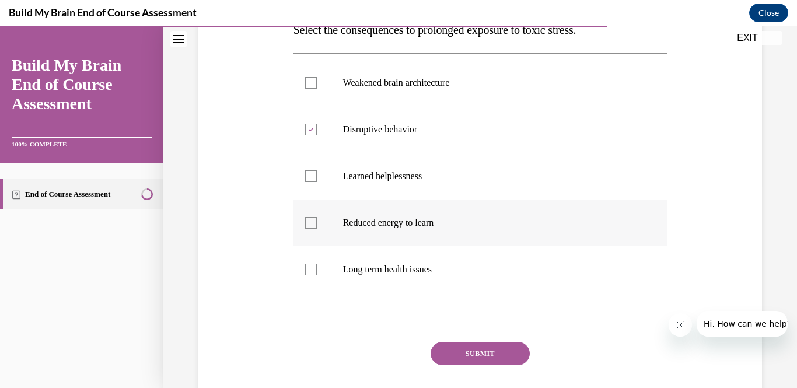
checkbox input "true"
click at [315, 270] on div at bounding box center [311, 270] width 12 height 12
click at [315, 270] on input "Long term health issues" at bounding box center [311, 270] width 12 height 12
checkbox input "true"
click at [486, 353] on button "SUBMIT" at bounding box center [479, 353] width 99 height 23
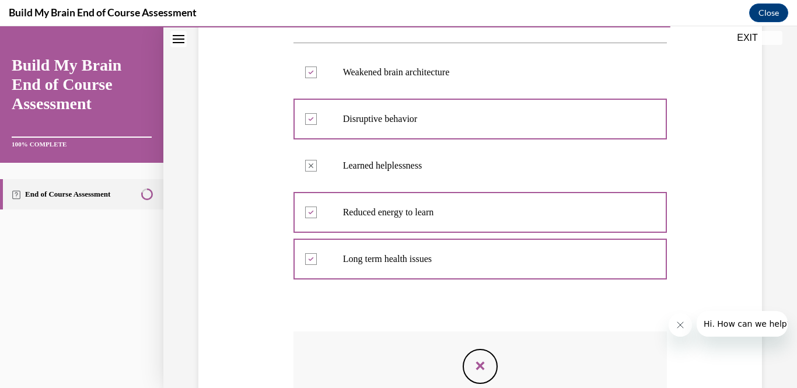
scroll to position [209, 0]
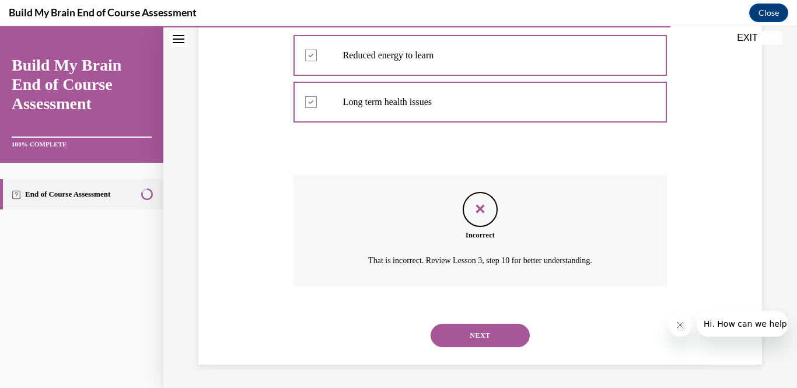
click at [515, 340] on button "NEXT" at bounding box center [479, 335] width 99 height 23
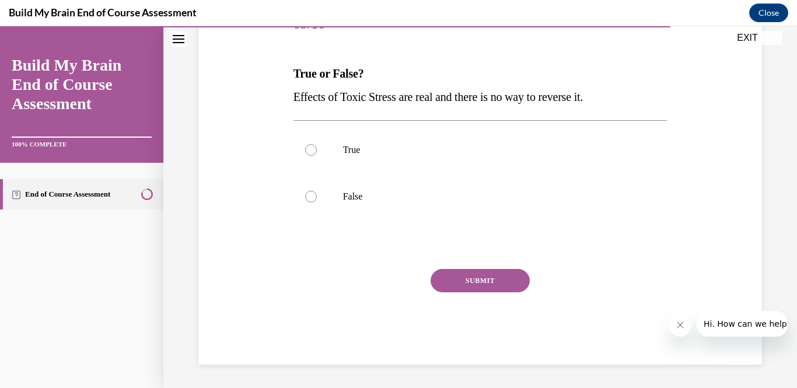
scroll to position [129, 0]
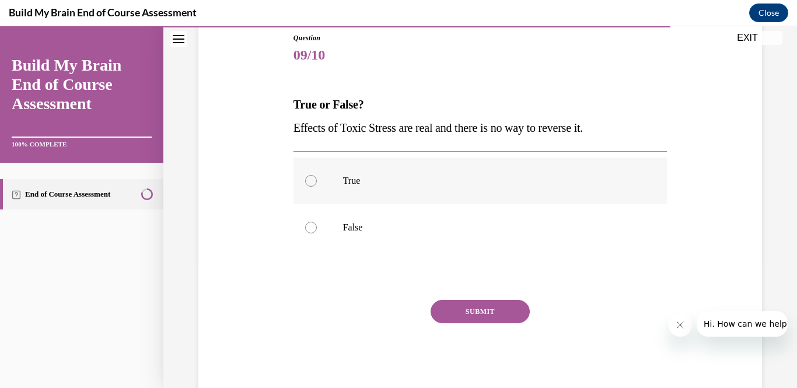
click at [301, 176] on label "True" at bounding box center [480, 180] width 374 height 47
click at [305, 176] on input "True" at bounding box center [311, 181] width 12 height 12
radio input "true"
click at [486, 311] on button "SUBMIT" at bounding box center [479, 311] width 99 height 23
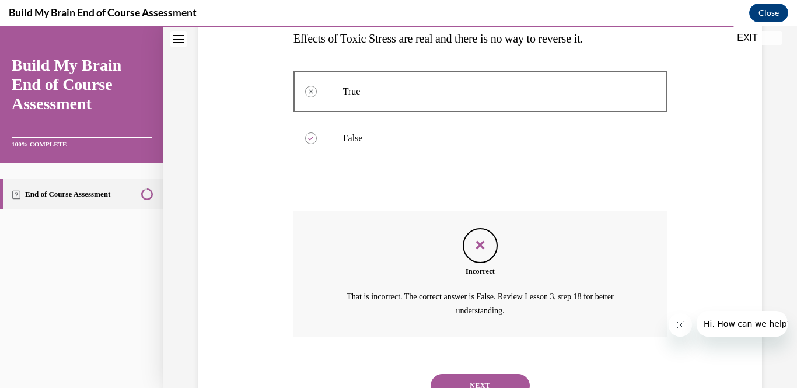
scroll to position [269, 0]
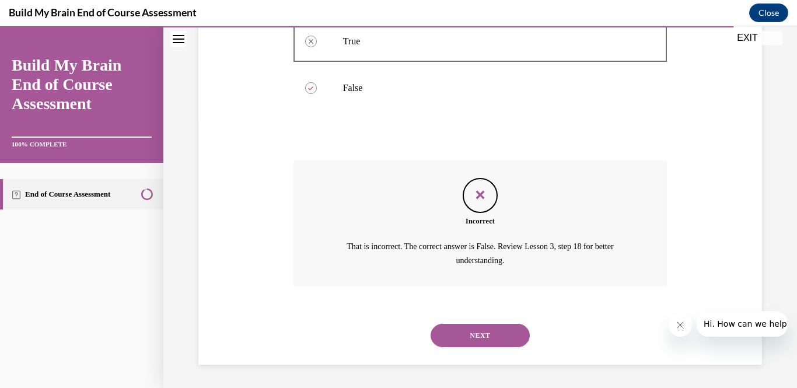
click at [479, 338] on button "NEXT" at bounding box center [479, 335] width 99 height 23
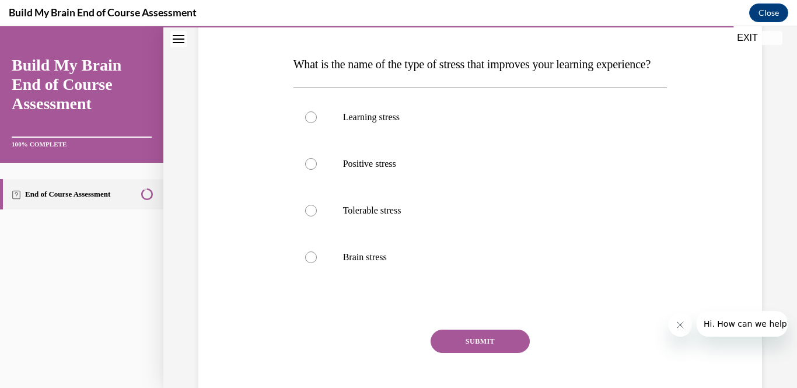
scroll to position [170, 0]
click at [315, 169] on div at bounding box center [311, 163] width 12 height 12
click at [315, 169] on input "Positive stress" at bounding box center [311, 163] width 12 height 12
radio input "true"
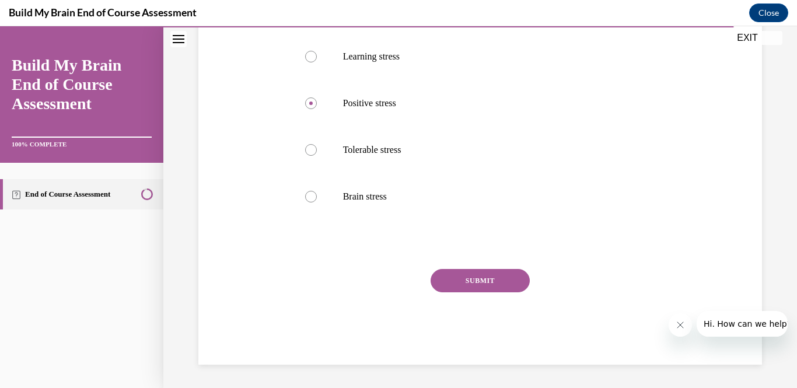
click at [500, 292] on button "SUBMIT" at bounding box center [479, 280] width 99 height 23
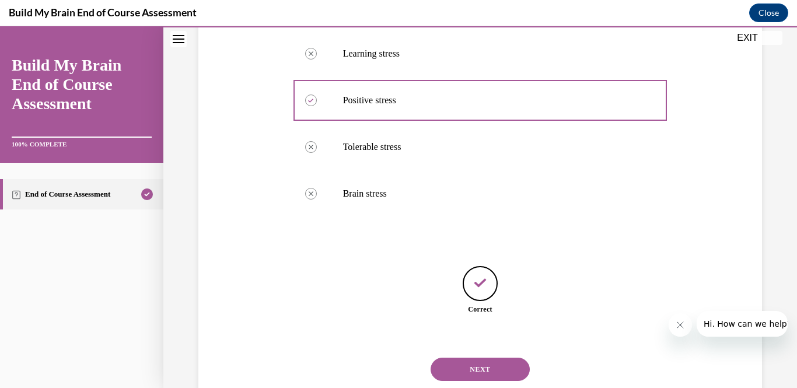
scroll to position [290, 0]
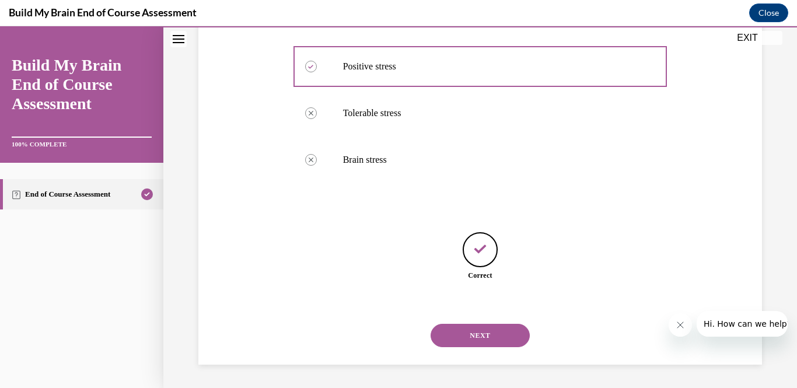
click at [500, 339] on button "NEXT" at bounding box center [479, 335] width 99 height 23
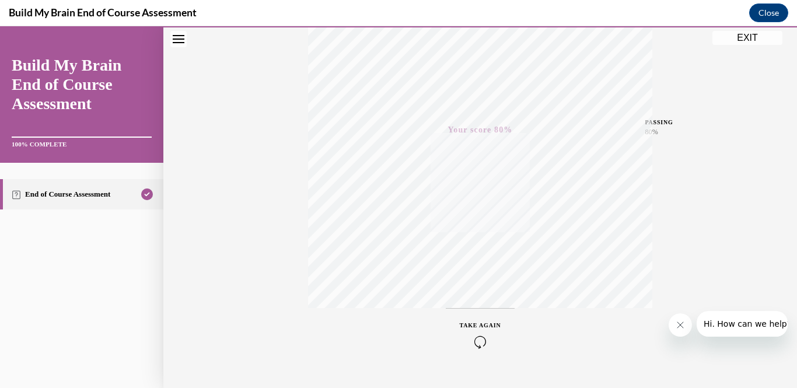
scroll to position [236, 0]
click at [743, 39] on button "EXIT" at bounding box center [747, 38] width 70 height 14
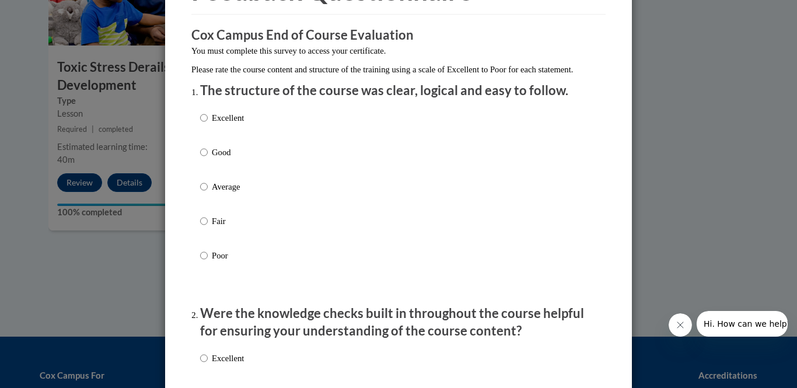
scroll to position [79, 0]
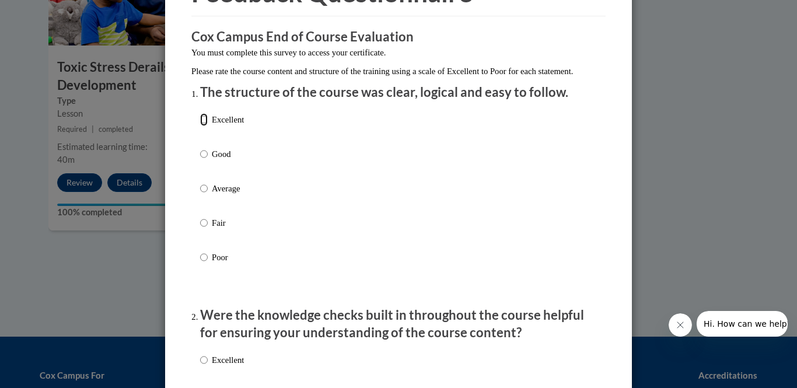
click at [204, 126] on input "Excellent" at bounding box center [204, 119] width 8 height 13
radio input "true"
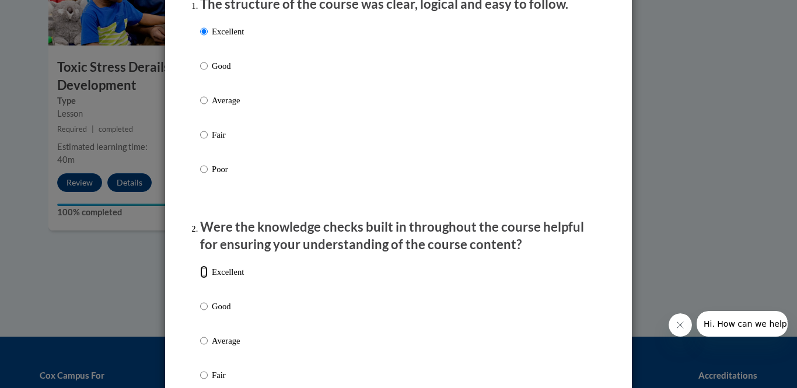
click at [205, 278] on input "Excellent" at bounding box center [204, 271] width 8 height 13
radio input "true"
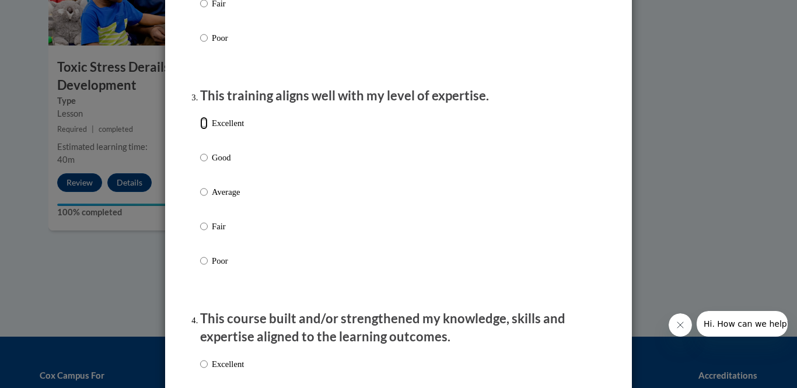
click at [204, 129] on input "Excellent" at bounding box center [204, 123] width 8 height 13
radio input "true"
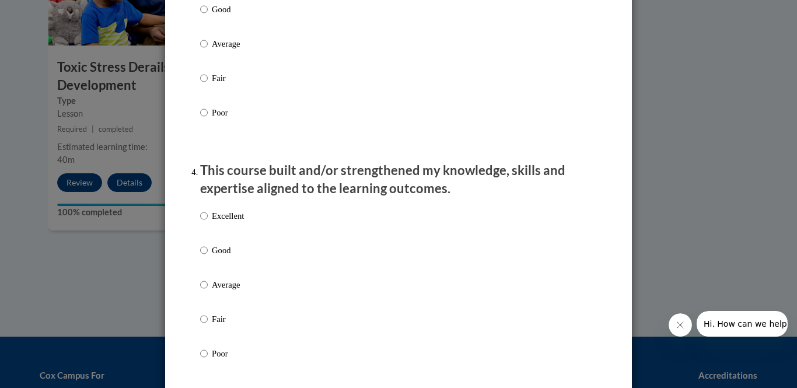
scroll to position [688, 0]
click at [221, 221] on p "Excellent" at bounding box center [228, 214] width 32 height 13
click at [208, 221] on input "Excellent" at bounding box center [204, 214] width 8 height 13
radio input "true"
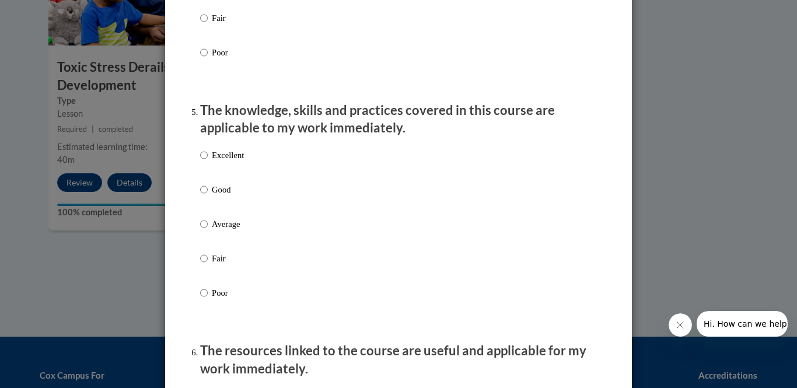
scroll to position [1023, 0]
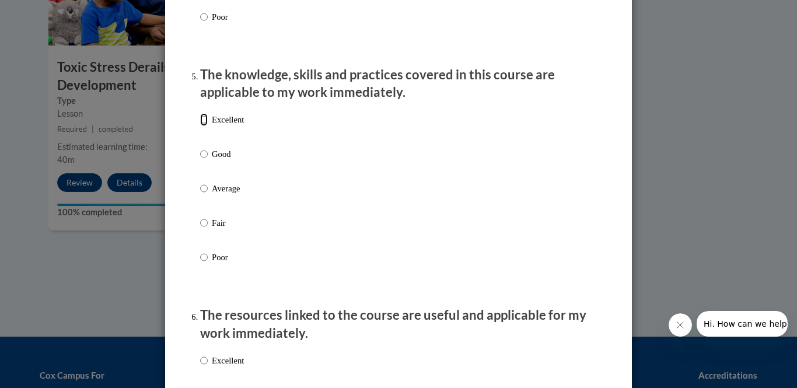
click at [204, 126] on input "Excellent" at bounding box center [204, 119] width 8 height 13
radio input "true"
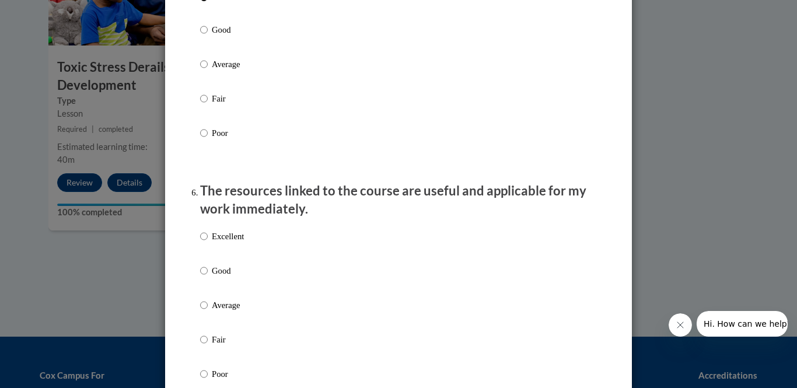
scroll to position [1151, 0]
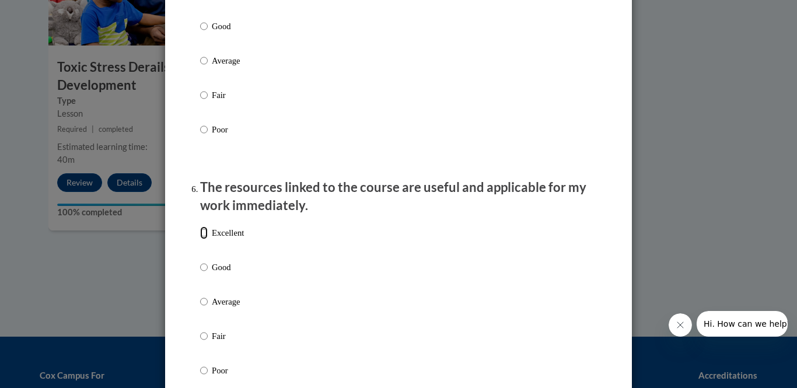
click at [205, 239] on input "Excellent" at bounding box center [204, 232] width 8 height 13
radio input "true"
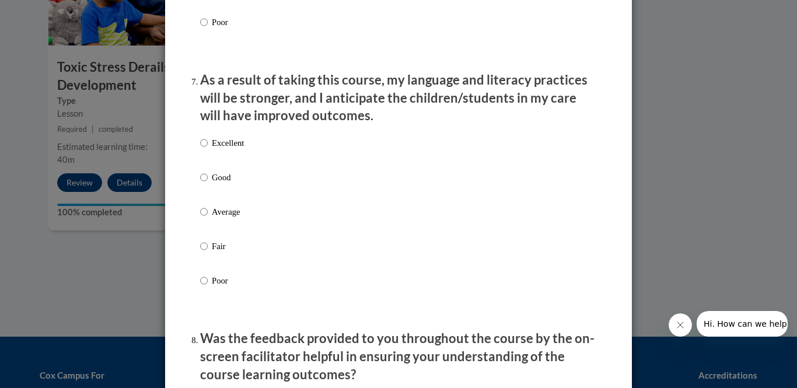
scroll to position [1500, 0]
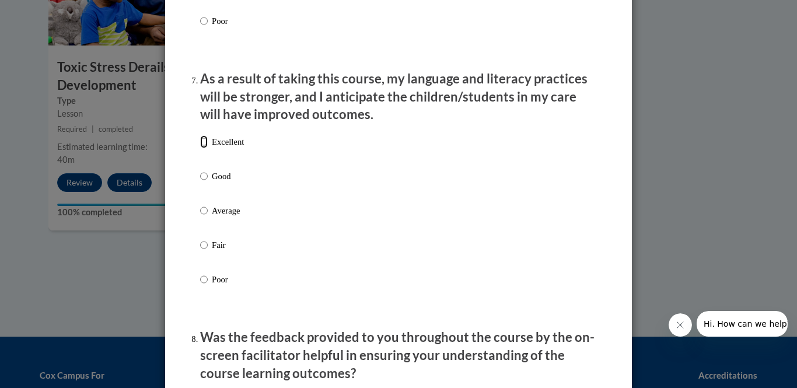
click at [205, 148] on input "Excellent" at bounding box center [204, 141] width 8 height 13
radio input "true"
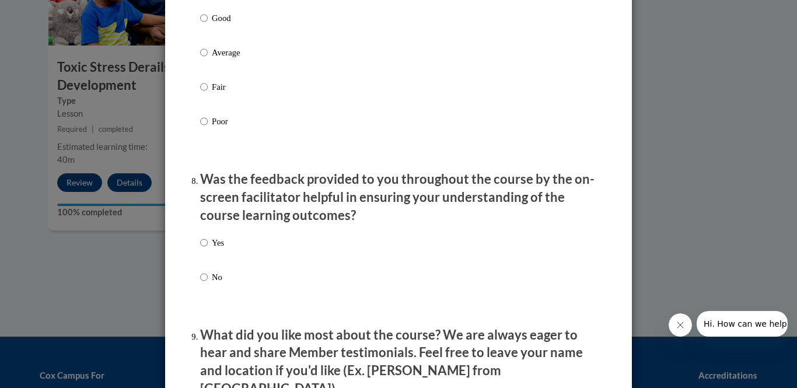
scroll to position [1651, 0]
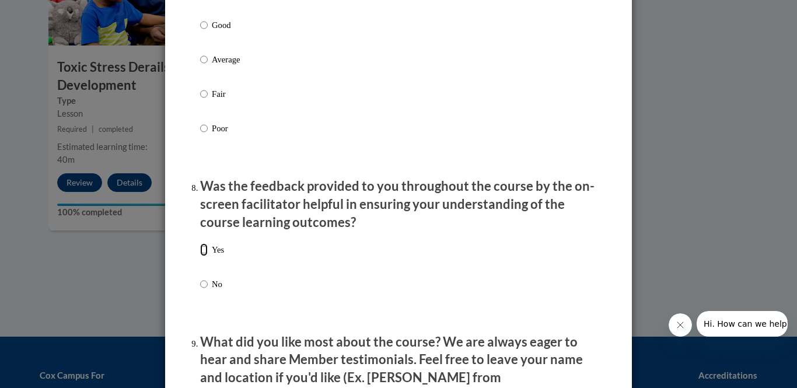
click at [205, 256] on input "Yes" at bounding box center [204, 249] width 8 height 13
radio input "true"
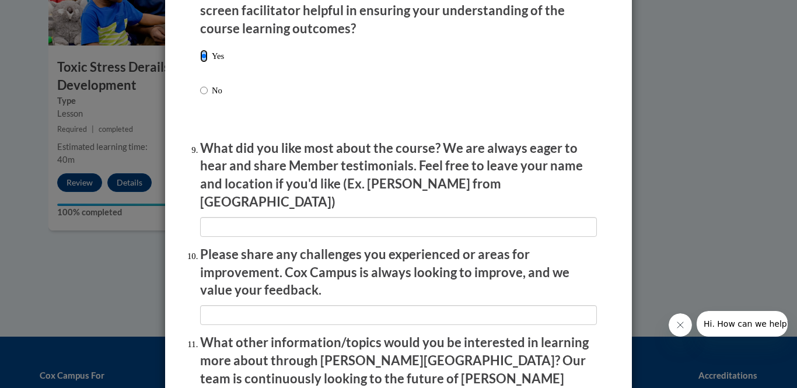
scroll to position [1849, 0]
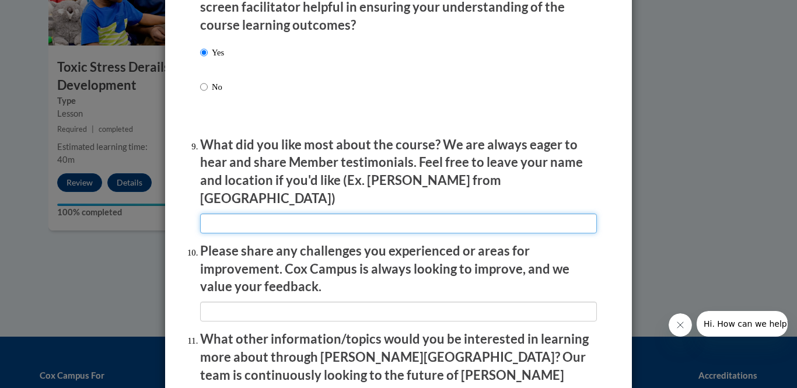
click at [447, 213] on input "textbox" at bounding box center [398, 223] width 397 height 20
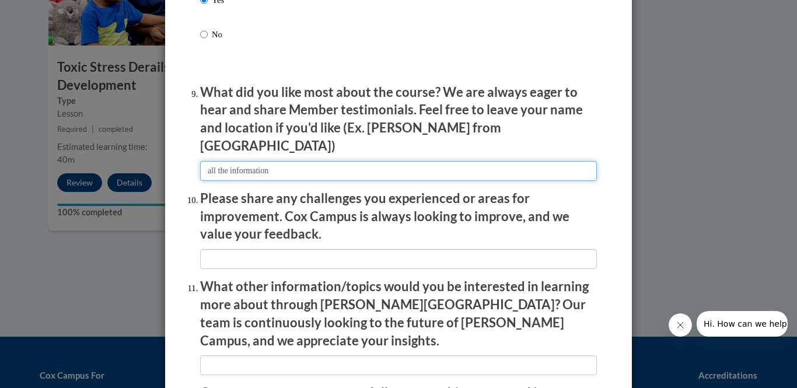
scroll to position [1925, 0]
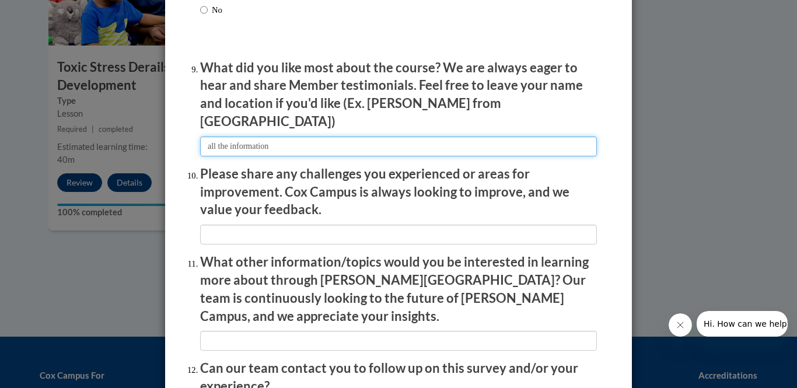
type input "all the information"
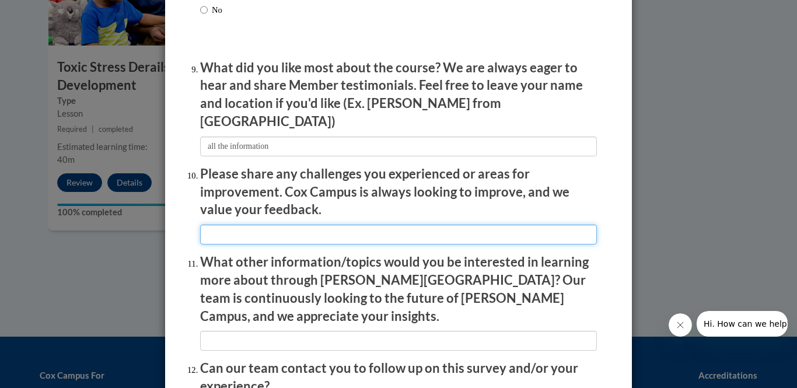
click at [417, 226] on input "textbox" at bounding box center [398, 235] width 397 height 20
click at [429, 225] on input "textbox" at bounding box center [398, 235] width 397 height 20
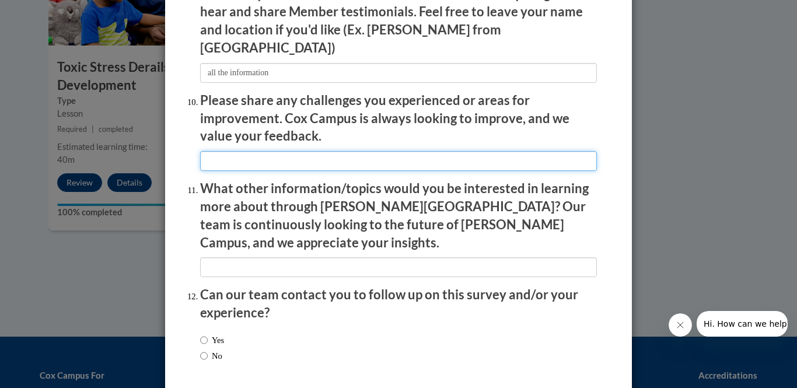
scroll to position [1998, 0]
type input "none"
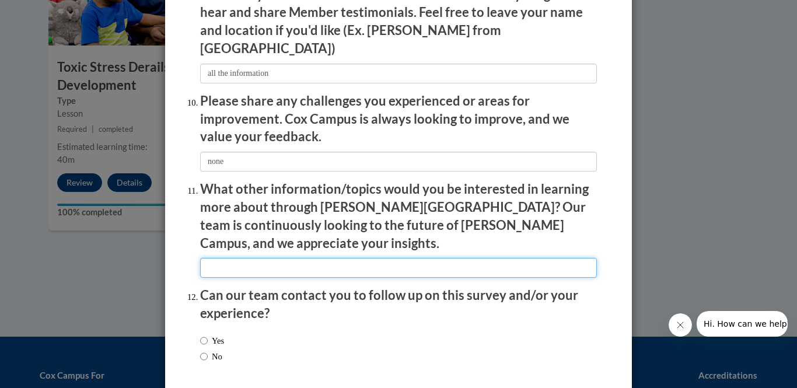
click at [378, 258] on input "textbox" at bounding box center [398, 268] width 397 height 20
click at [366, 258] on input "textbox" at bounding box center [398, 268] width 397 height 20
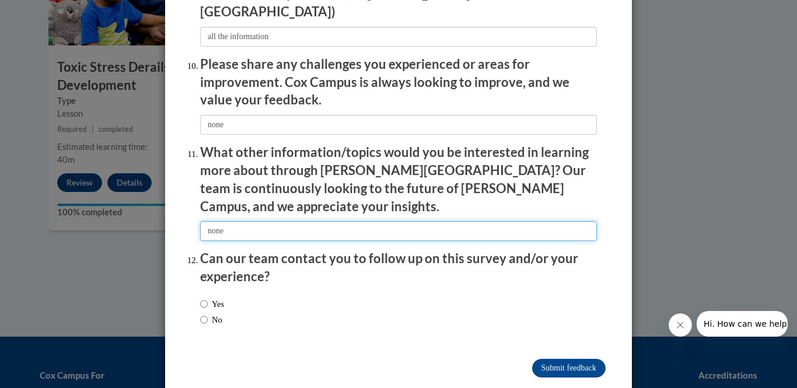
type input "none"
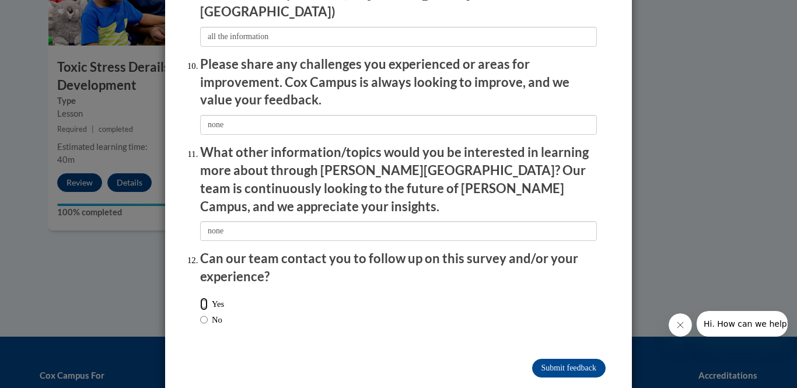
click at [204, 297] on input "Yes" at bounding box center [204, 303] width 8 height 13
radio input "true"
click at [570, 359] on input "Submit feedback" at bounding box center [568, 368] width 73 height 19
